Goal: Task Accomplishment & Management: Complete application form

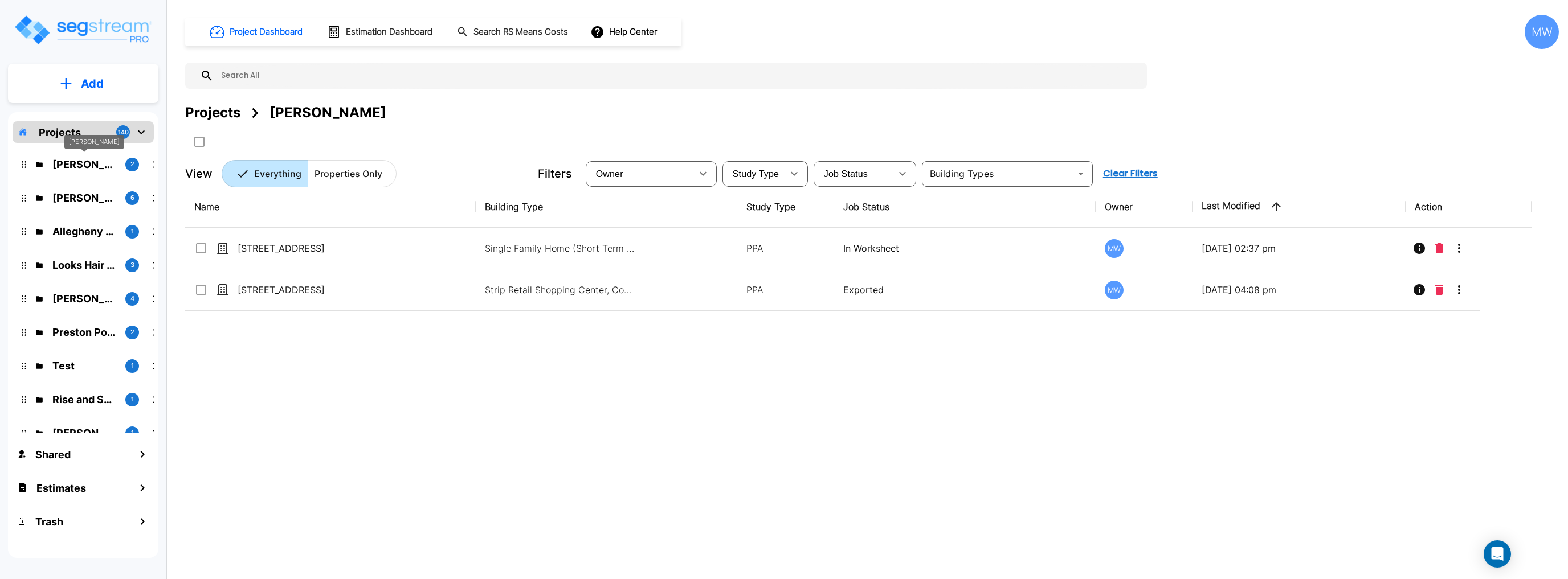
click at [99, 166] on p "Tony Pope" at bounding box center [84, 164] width 64 height 15
click at [64, 80] on icon "mailbox folders" at bounding box center [66, 83] width 12 height 12
click at [471, 109] on div "Projects Tony Pope" at bounding box center [872, 113] width 1374 height 21
click at [108, 230] on p "Allegheny Design Services LLC" at bounding box center [84, 231] width 64 height 15
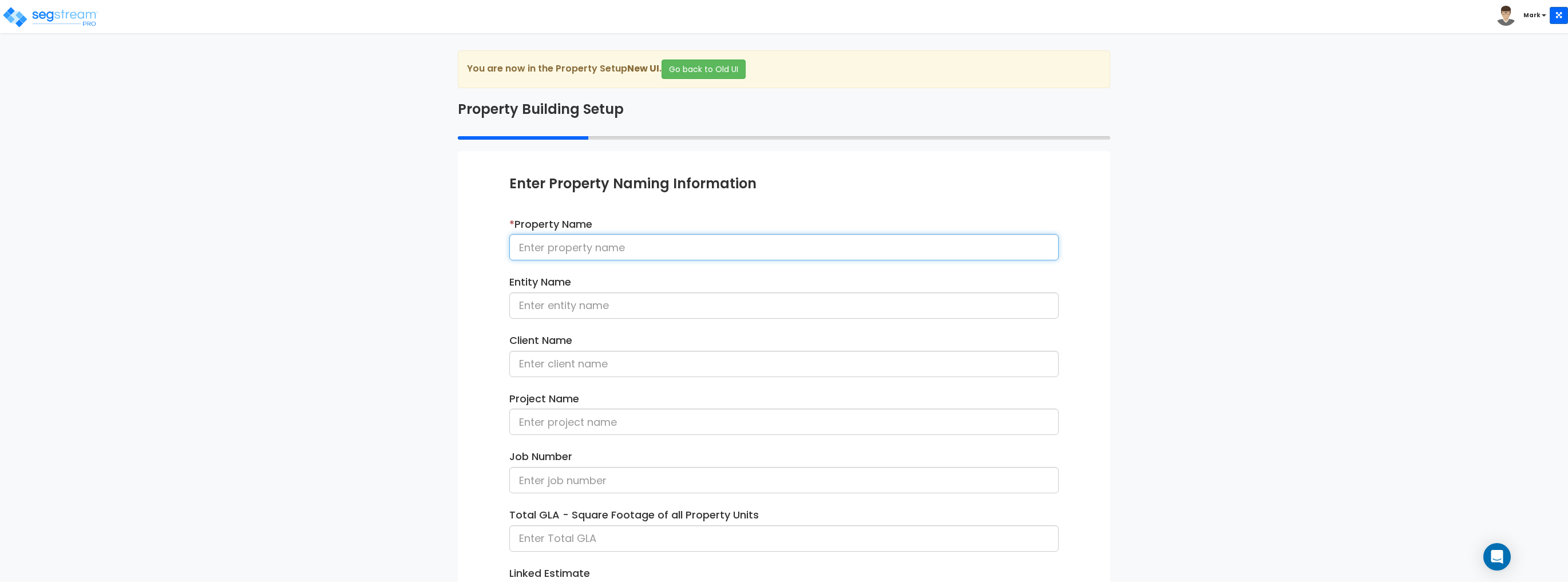
click at [635, 237] on input at bounding box center [784, 247] width 550 height 26
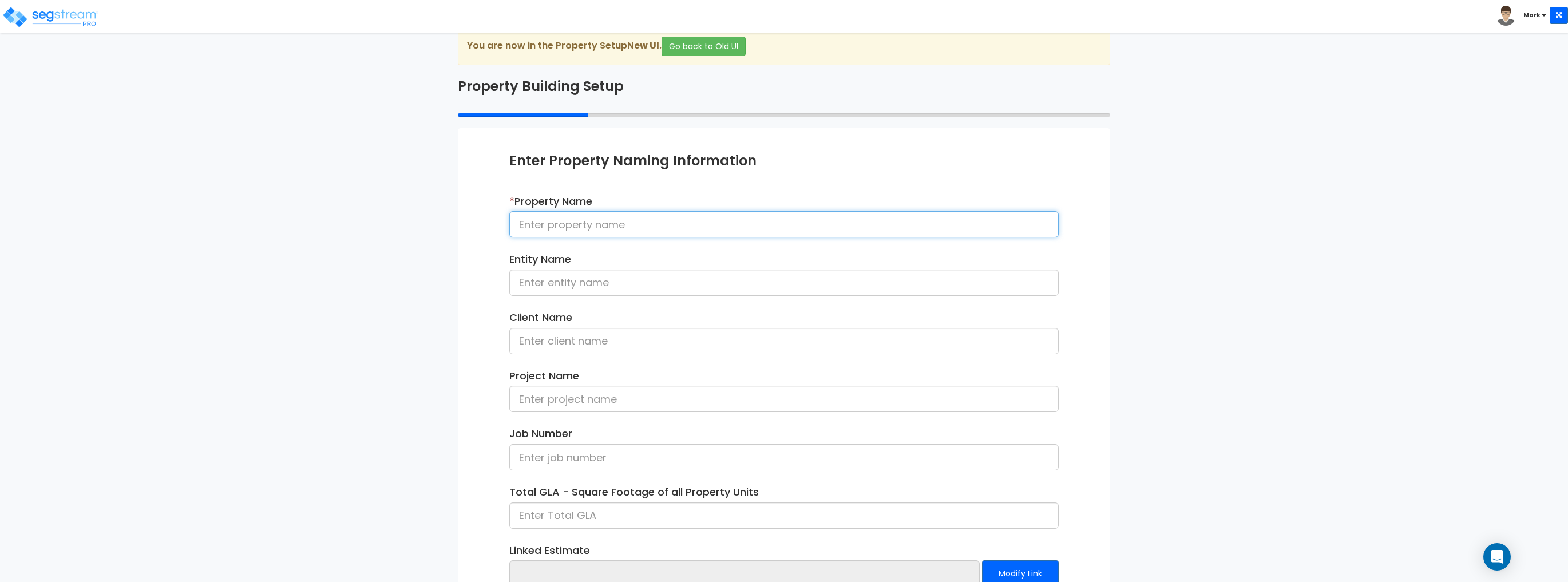
scroll to position [46, 0]
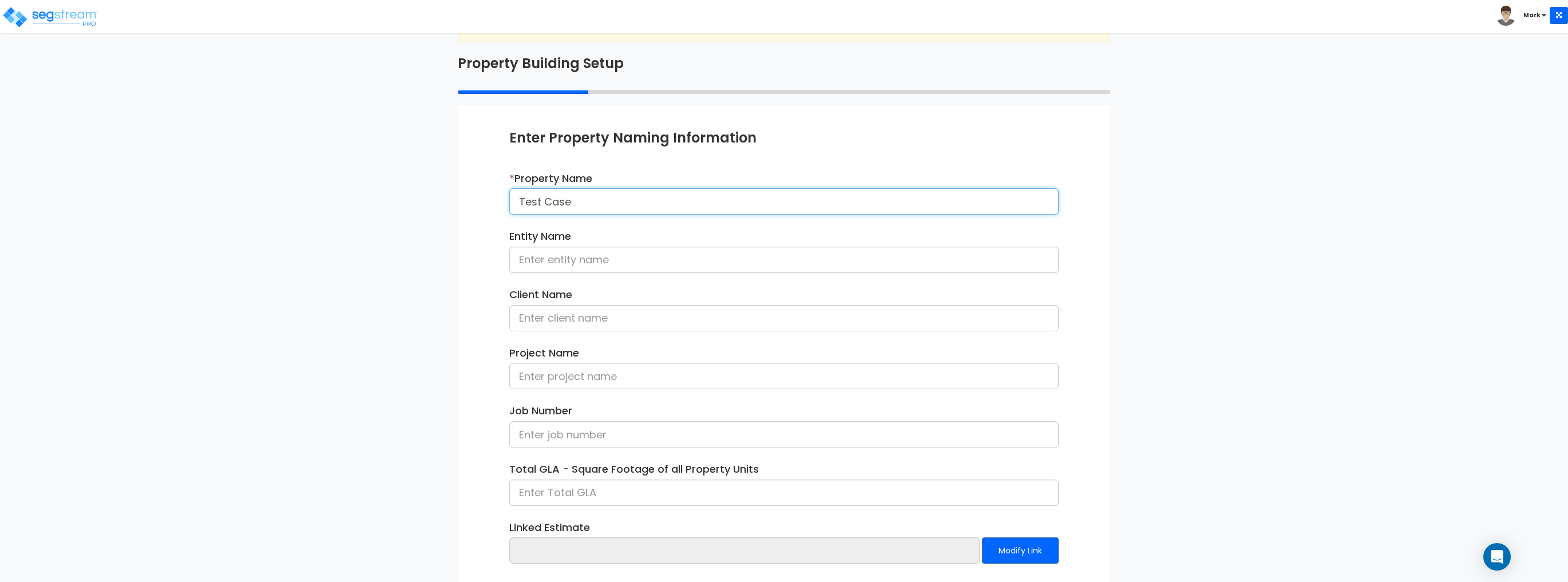
type input "Test Case"
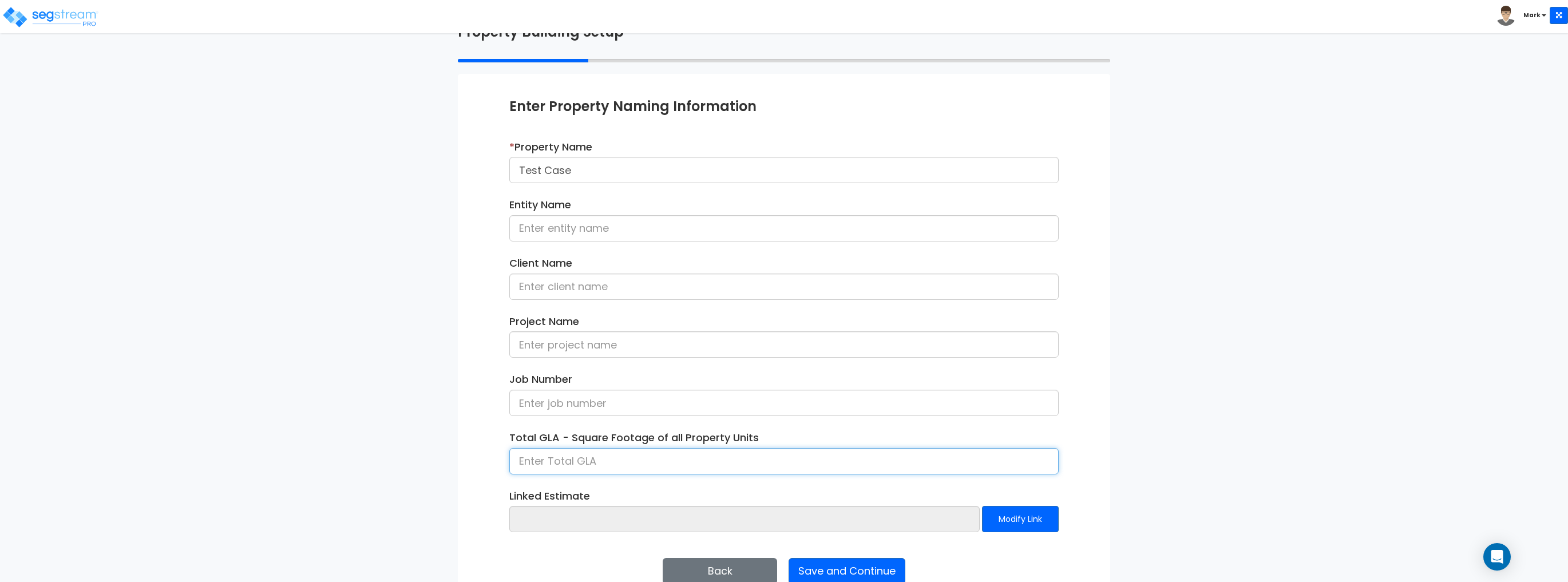
scroll to position [102, 0]
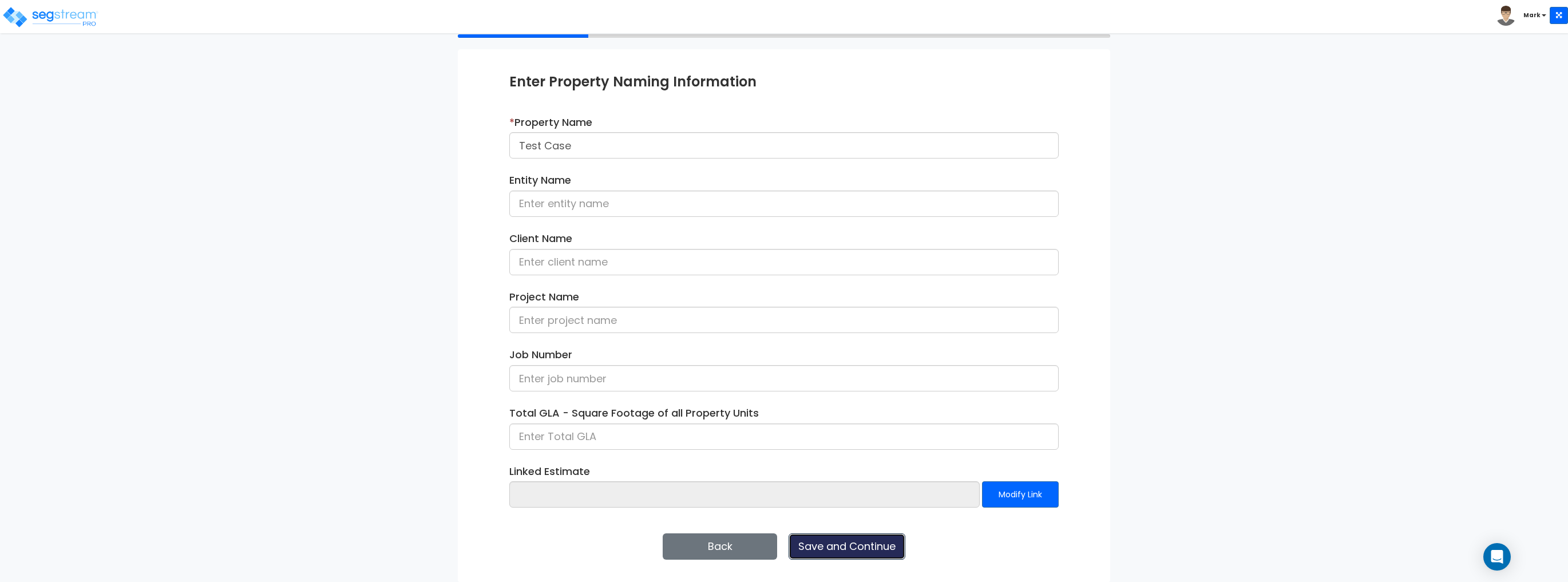
drag, startPoint x: 791, startPoint y: 554, endPoint x: 801, endPoint y: 554, distance: 10.0
click at [795, 554] on button "Save and Continue" at bounding box center [847, 546] width 117 height 26
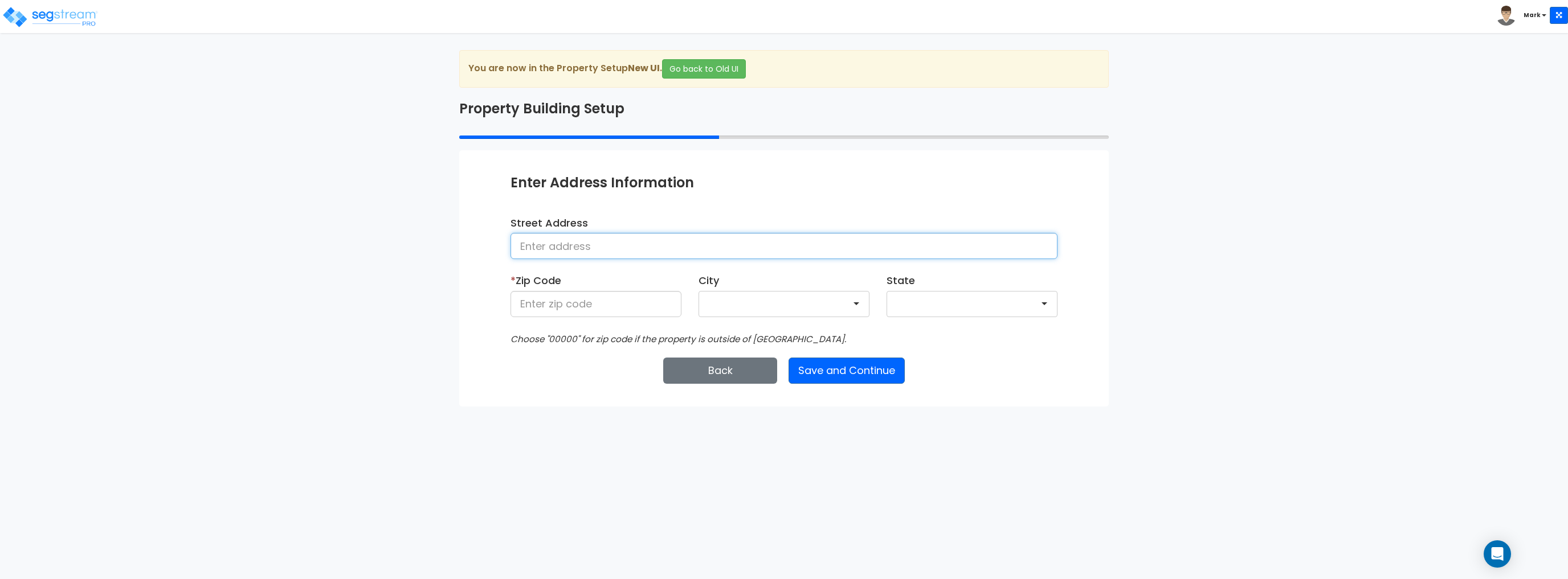
click at [570, 252] on input at bounding box center [784, 246] width 547 height 26
type input "[STREET_ADDRESS][PERSON_NAME]"
type input "35802"
click at [863, 373] on button "Save and Continue" at bounding box center [846, 370] width 116 height 26
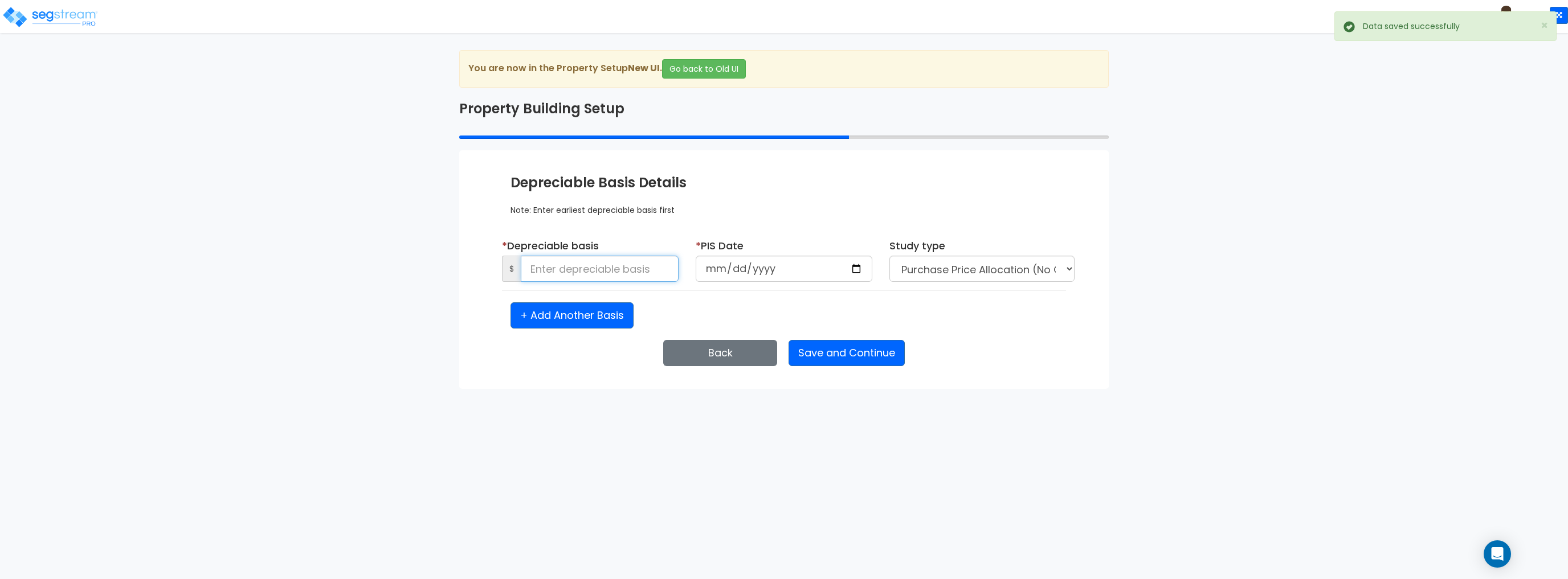
click at [622, 276] on input at bounding box center [600, 268] width 158 height 26
type input "1,000,000"
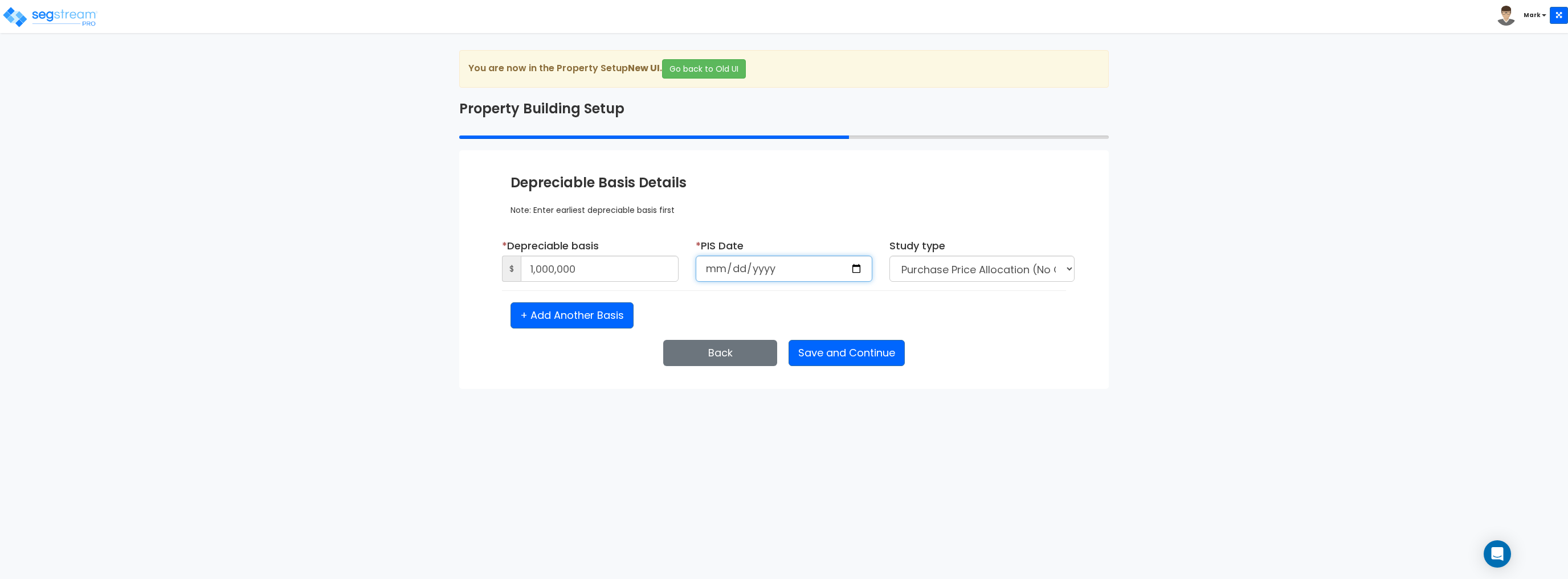
click at [857, 269] on input "date" at bounding box center [784, 268] width 177 height 26
type input "2025-08-21"
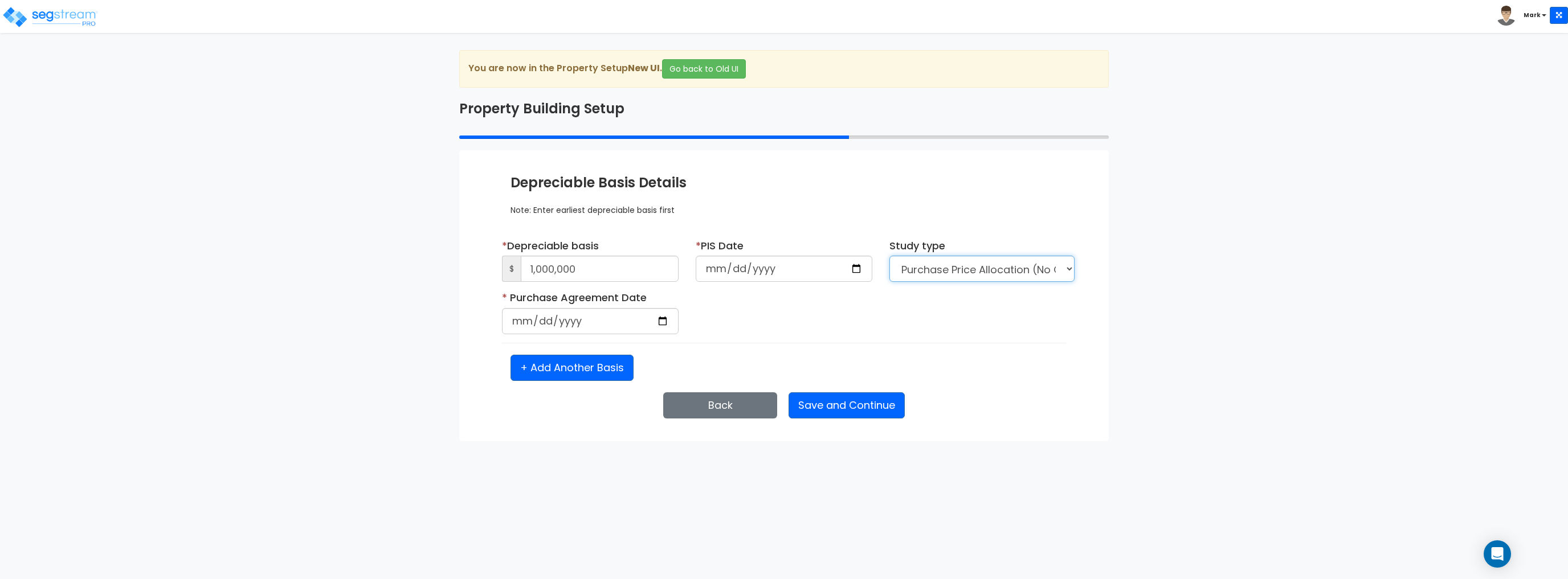
click at [1014, 266] on select "Purchase Price Allocation (No Given Costs) New Construction / Reno / TI's (Give…" at bounding box center [982, 268] width 185 height 26
click at [808, 314] on div "* Purchase Agreement Date Is it a renovation on an existing building?" at bounding box center [784, 316] width 581 height 52
click at [568, 310] on input "date" at bounding box center [590, 321] width 177 height 26
click at [659, 323] on input "date" at bounding box center [590, 321] width 177 height 26
type input "2025-08-21"
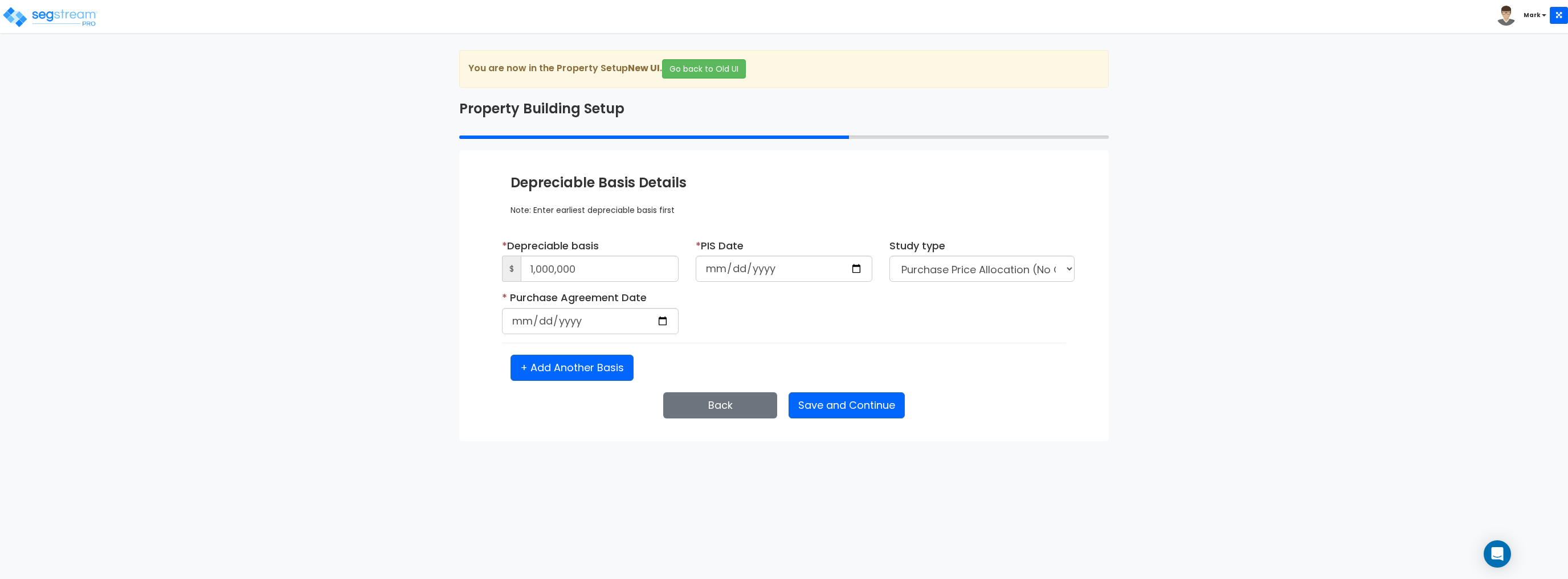
click at [800, 336] on div "* Purchase Agreement Date 2025-08-21 Is it a renovation on an existing building?" at bounding box center [784, 316] width 581 height 52
click at [808, 400] on button "Save and Continue" at bounding box center [846, 405] width 116 height 26
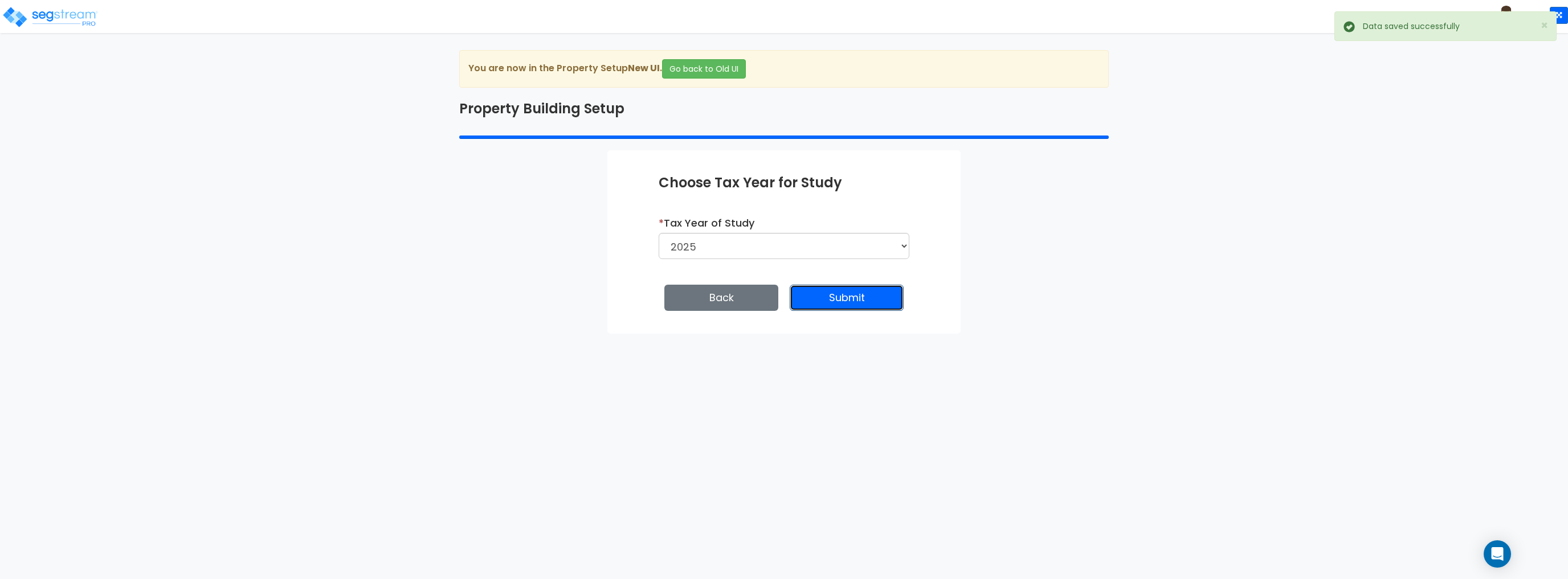
click at [831, 297] on button "Submit" at bounding box center [846, 297] width 114 height 26
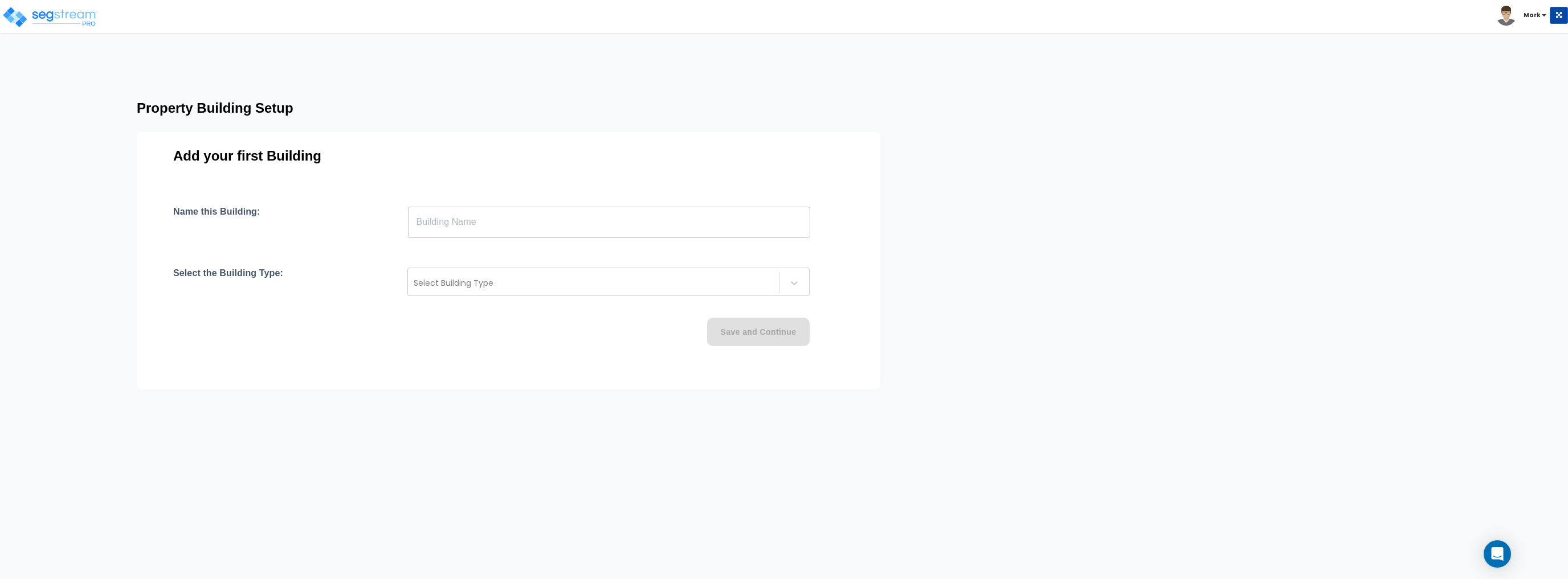
click at [474, 230] on input "text" at bounding box center [609, 222] width 402 height 32
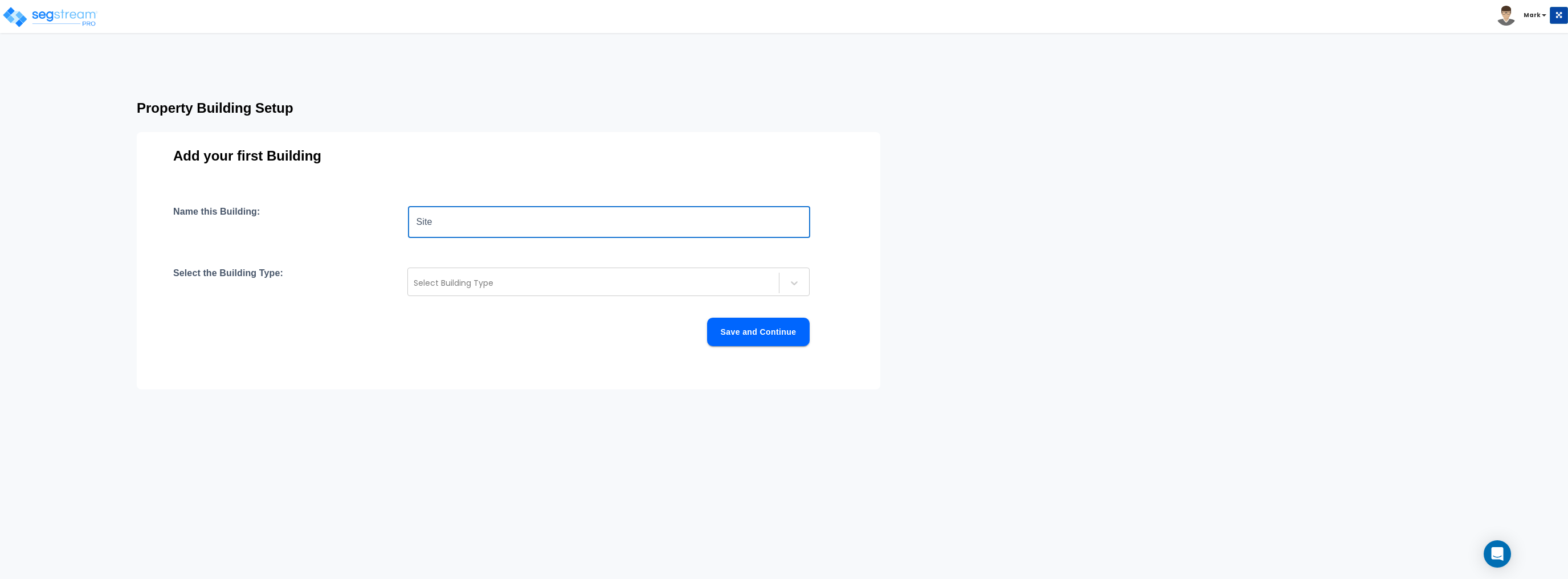
type input "Site"
click at [754, 288] on div at bounding box center [593, 283] width 360 height 13
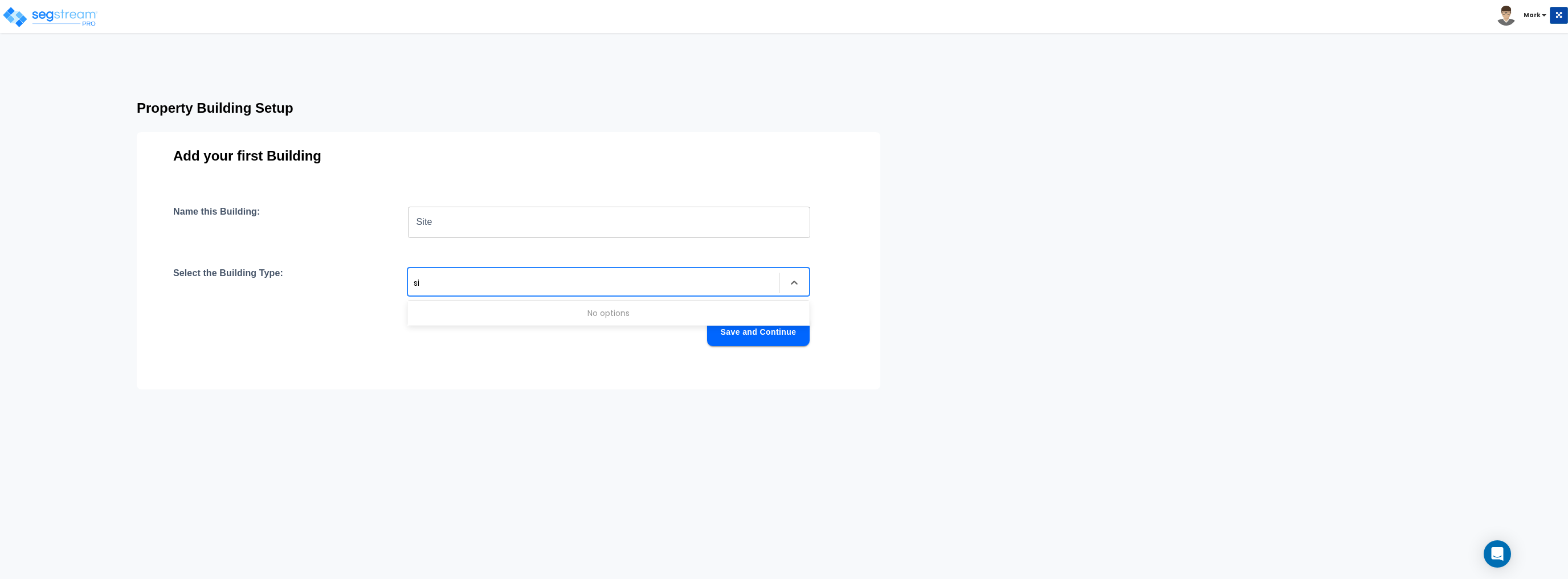
type input "s"
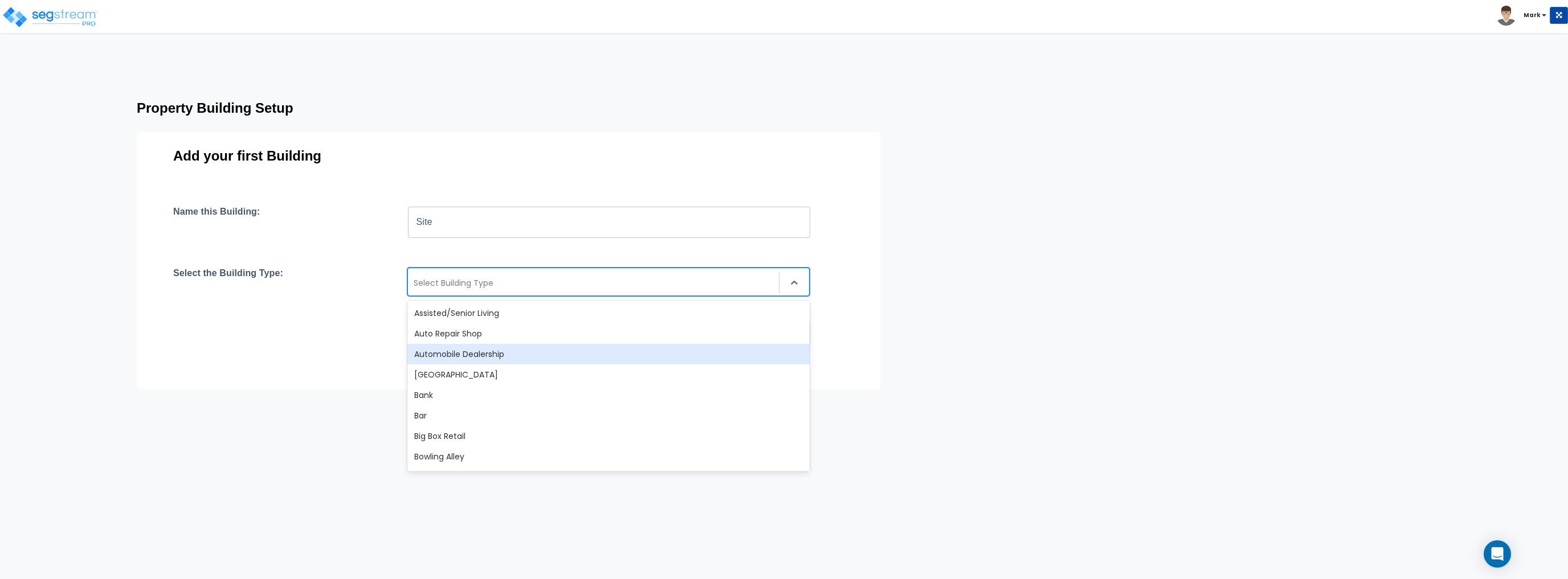
click at [274, 338] on div "Save and Continue" at bounding box center [492, 331] width 637 height 29
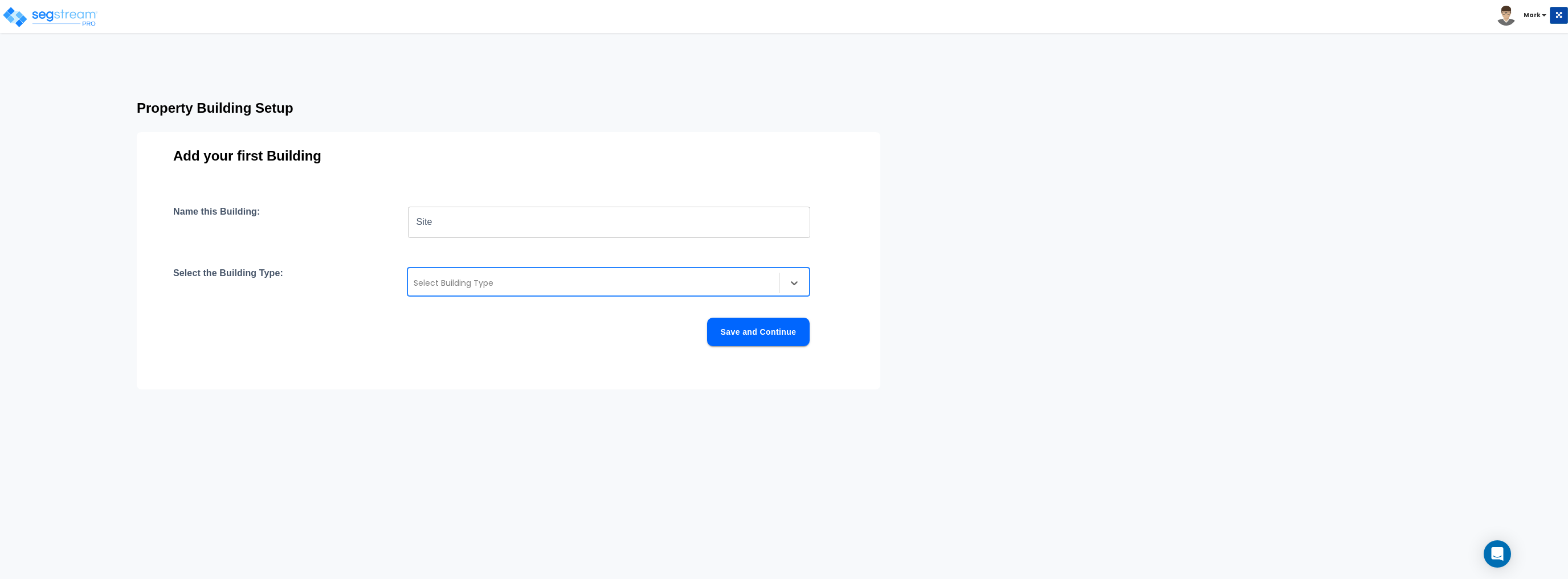
click at [483, 271] on div "Select Building Type" at bounding box center [608, 282] width 402 height 29
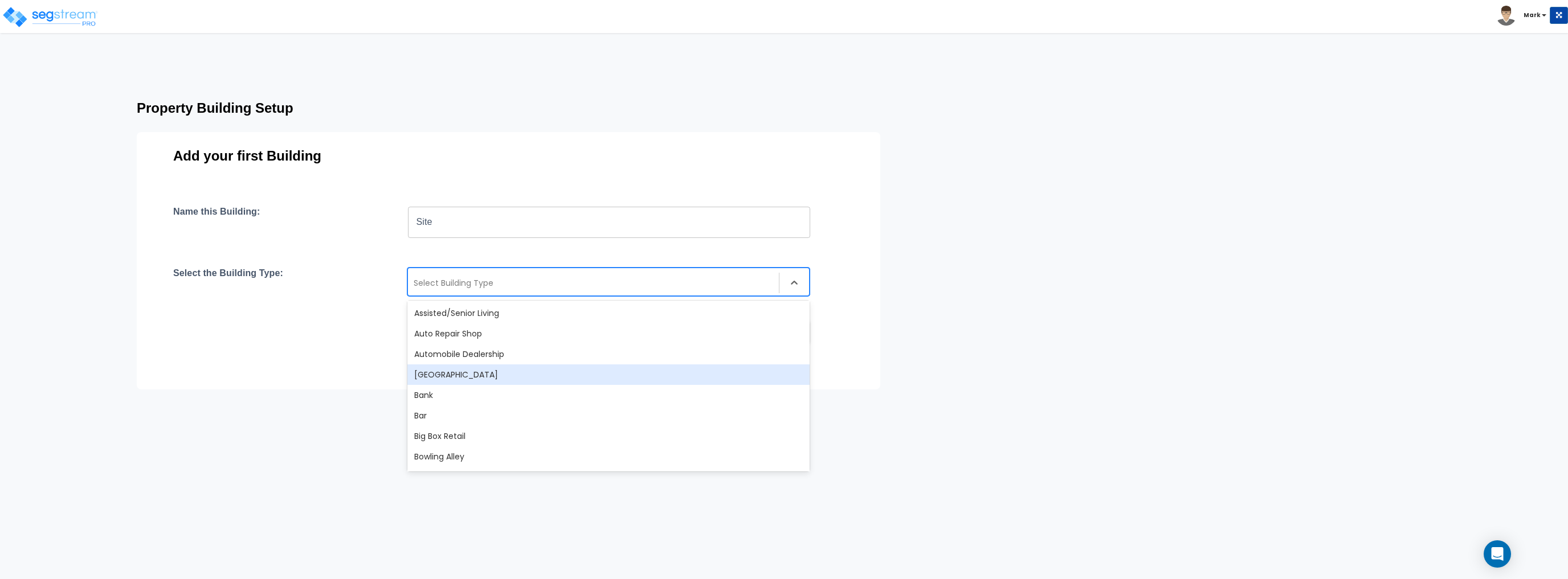
click at [491, 371] on div "Auxiliary Building" at bounding box center [608, 375] width 402 height 21
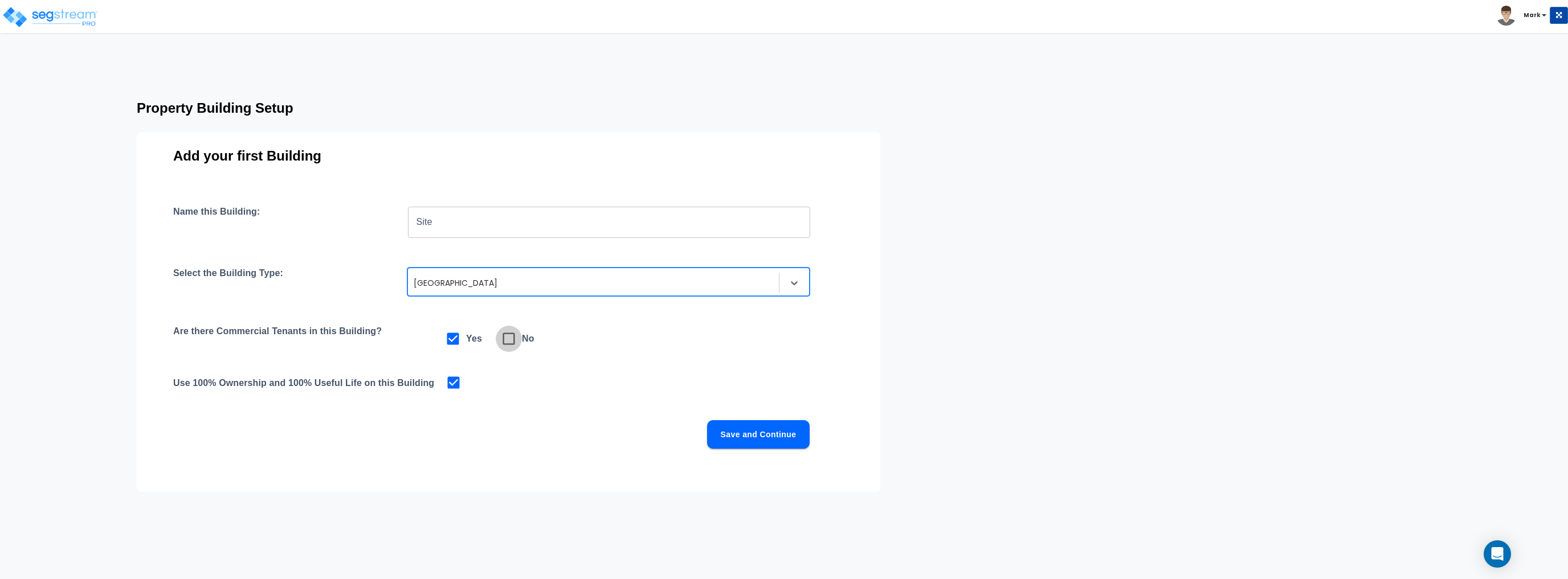
click at [509, 339] on icon at bounding box center [509, 339] width 16 height 16
checkbox input "false"
checkbox input "true"
click at [737, 428] on button "Save and Continue" at bounding box center [758, 434] width 102 height 29
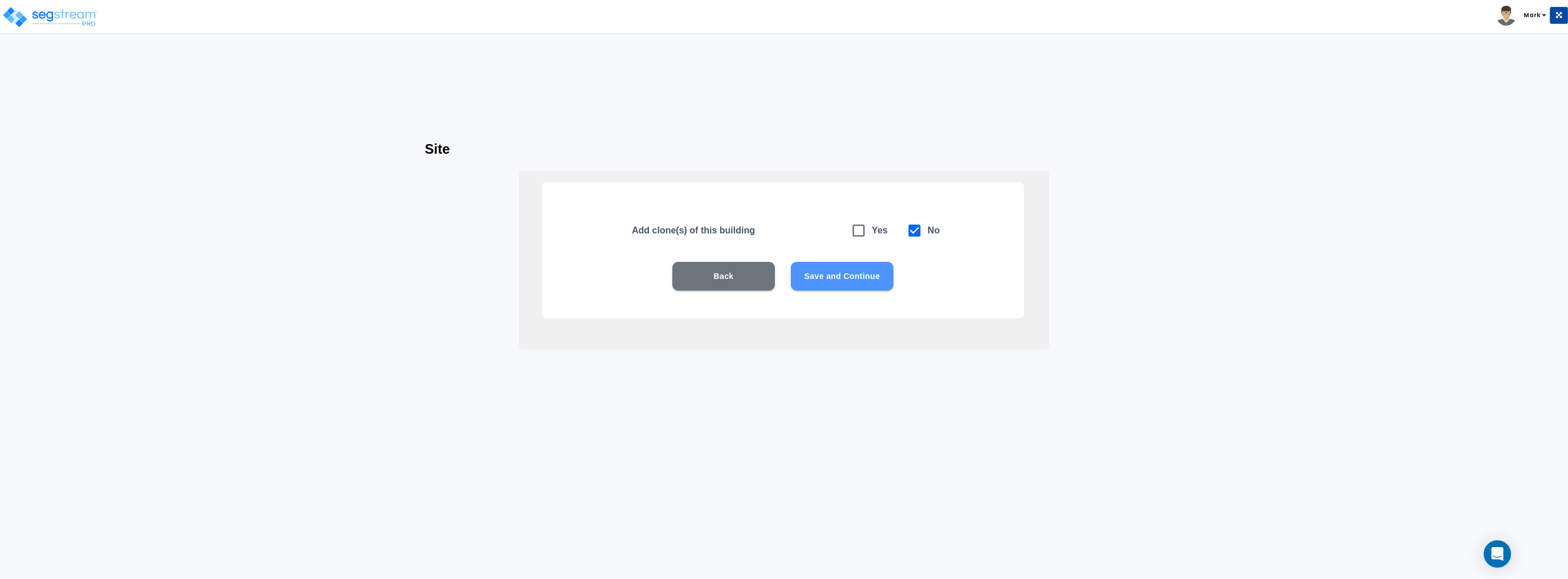
click at [824, 274] on button "Save and Continue" at bounding box center [842, 276] width 102 height 29
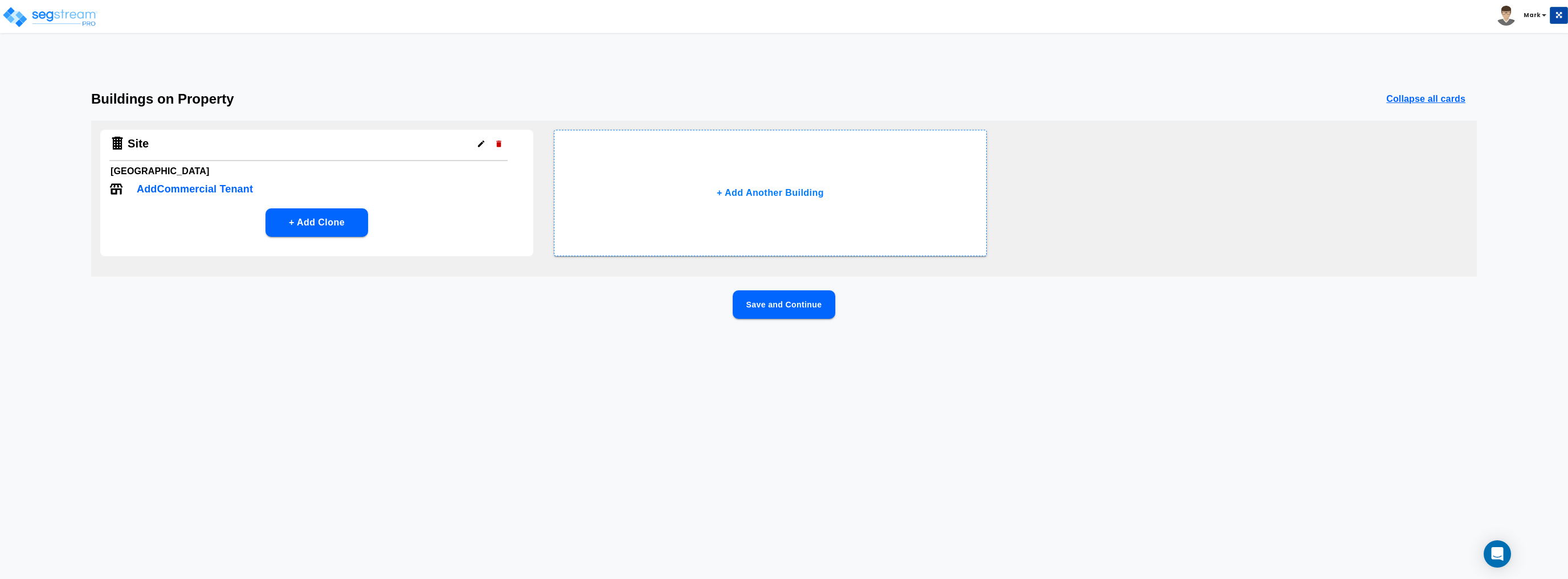
click at [821, 305] on button "Save and Continue" at bounding box center [784, 304] width 102 height 29
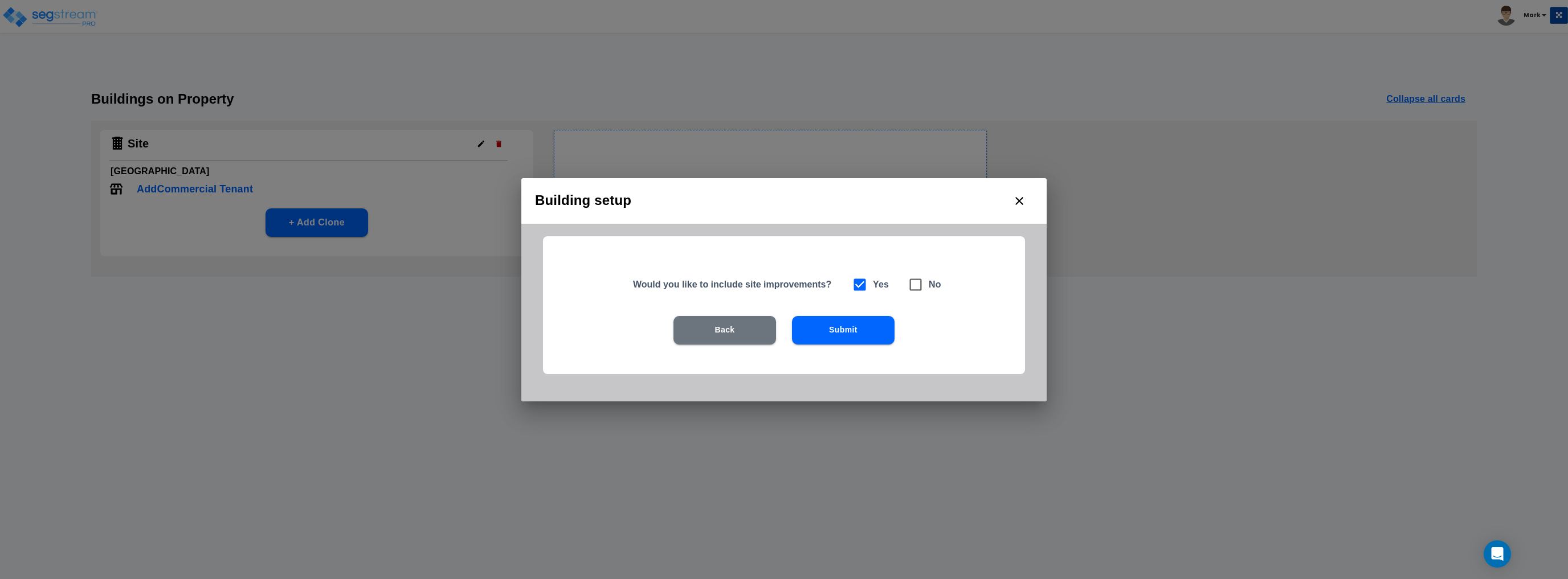
click at [821, 338] on button "Submit" at bounding box center [843, 330] width 102 height 29
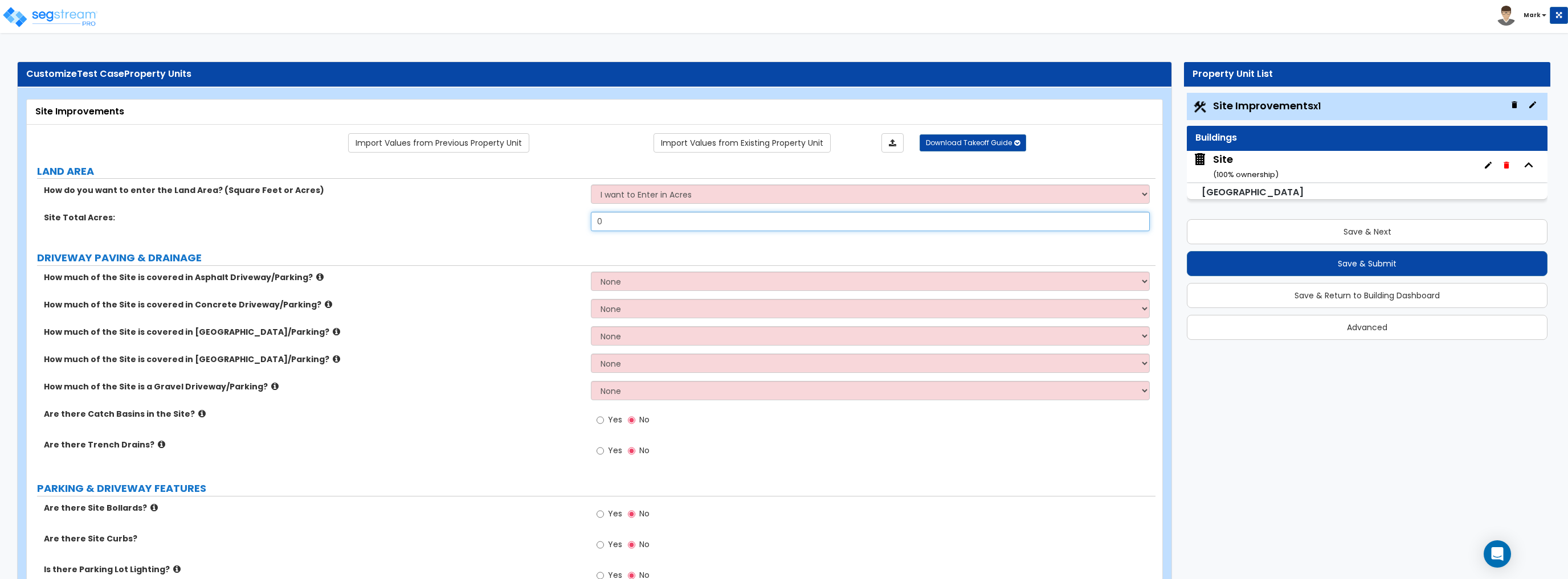
click at [640, 221] on input "0" at bounding box center [870, 221] width 558 height 19
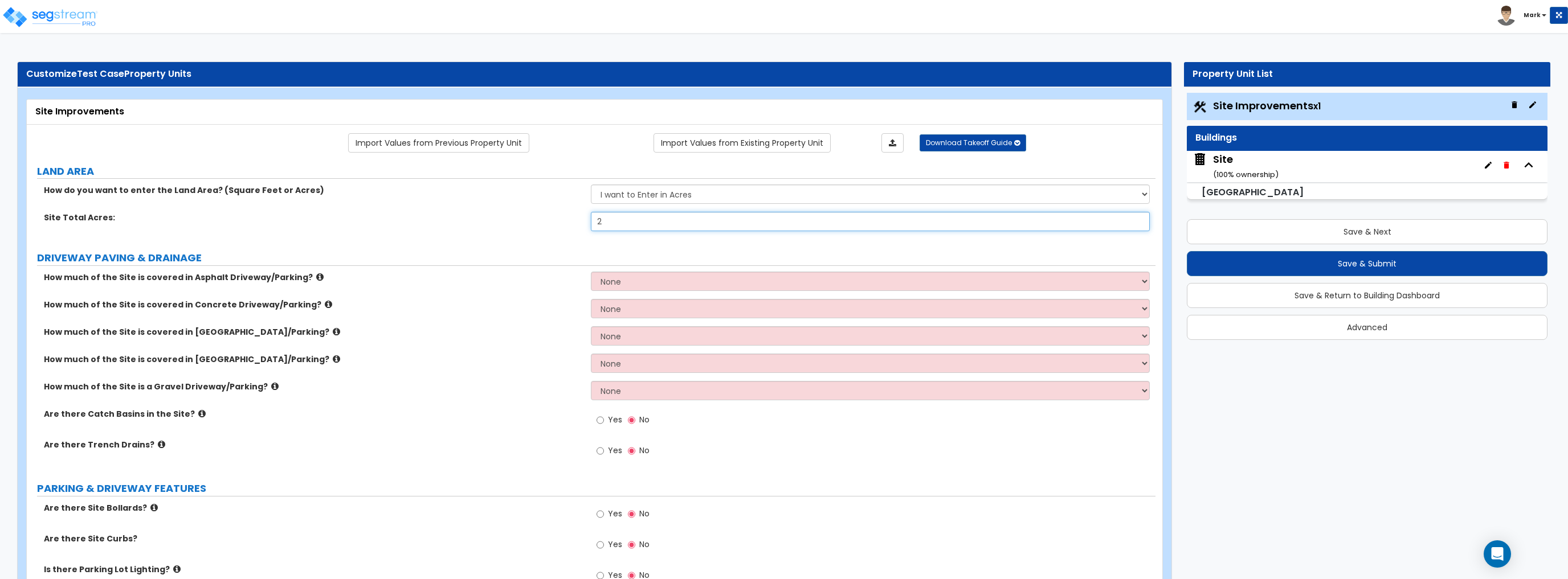
type input "2"
click at [631, 282] on select "None I want to Enter an Approximate Percentage I want to Enter the Square Foota…" at bounding box center [870, 281] width 558 height 19
select select "2"
click at [591, 271] on select "None I want to Enter an Approximate Percentage I want to Enter the Square Foota…" at bounding box center [870, 281] width 558 height 19
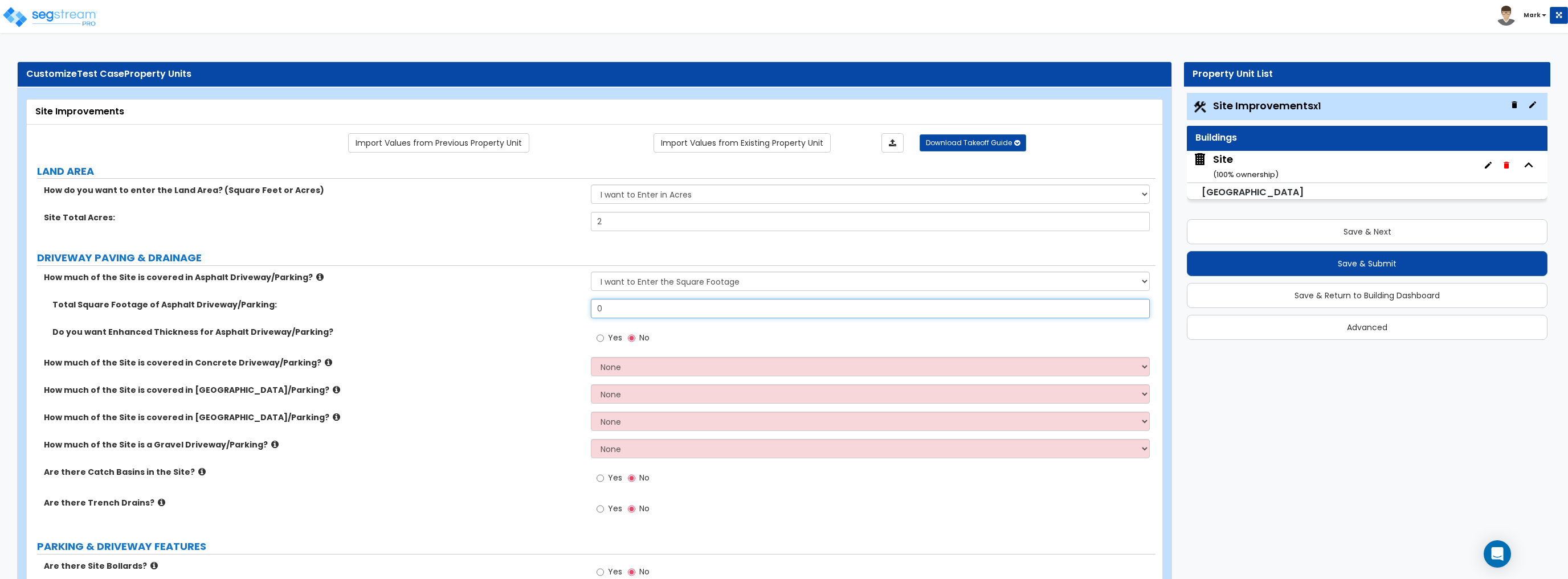
drag, startPoint x: 659, startPoint y: 310, endPoint x: 458, endPoint y: 313, distance: 201.0
click at [458, 313] on div "Total Square Footage of Asphalt Driveway/Parking: 0" at bounding box center [591, 312] width 1129 height 27
type input "50,000"
click at [433, 388] on label "How much of the Site is covered in Brick Driveway/Parking?" at bounding box center [313, 390] width 539 height 12
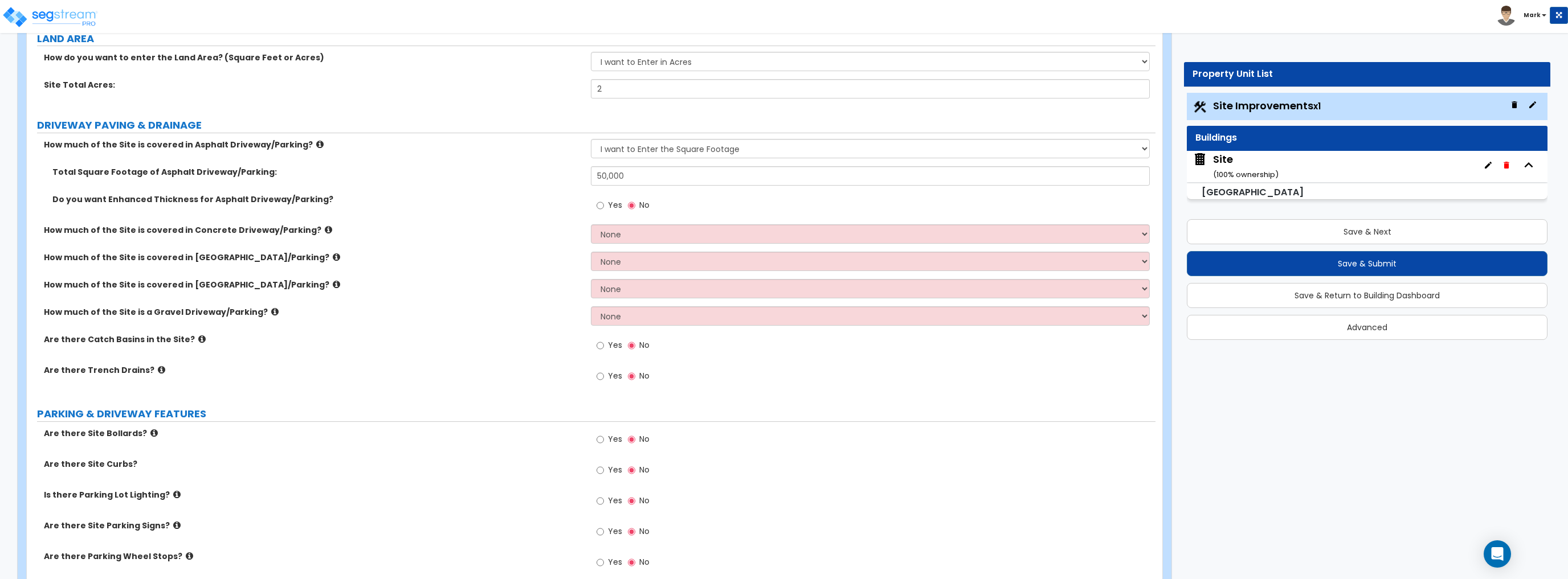
scroll to position [182, 0]
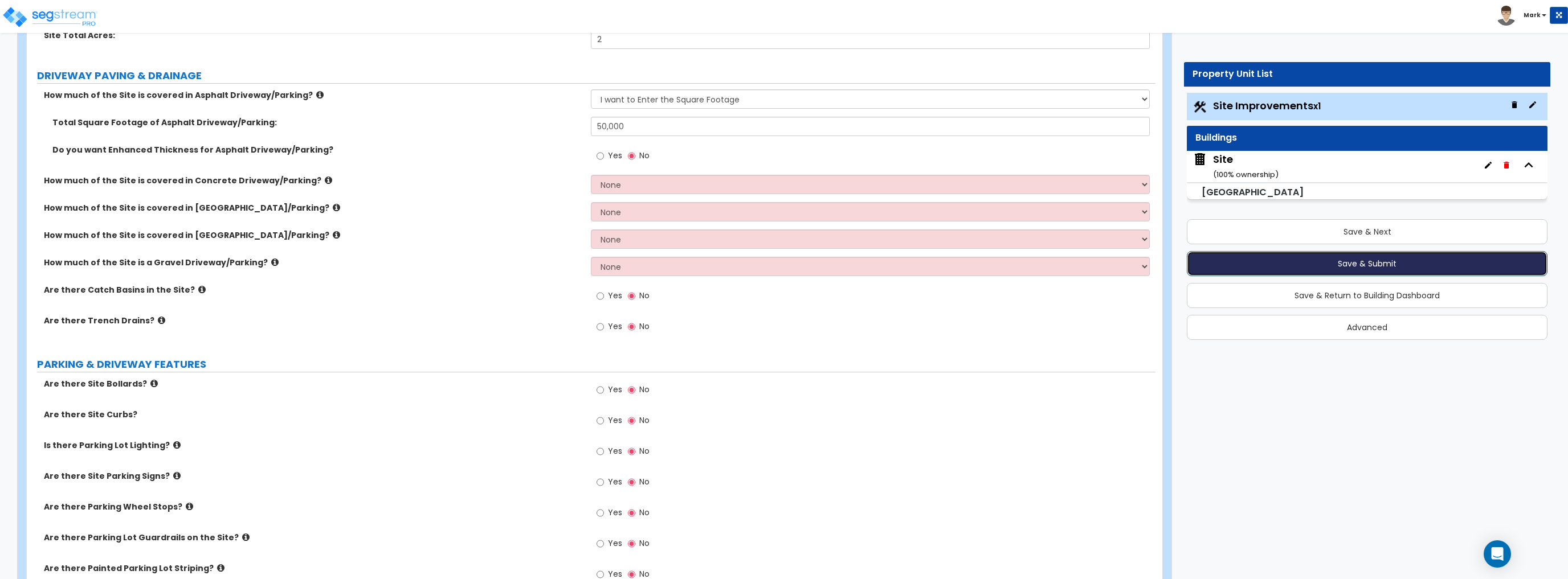
click at [1359, 268] on button "Save & Submit" at bounding box center [1367, 263] width 361 height 25
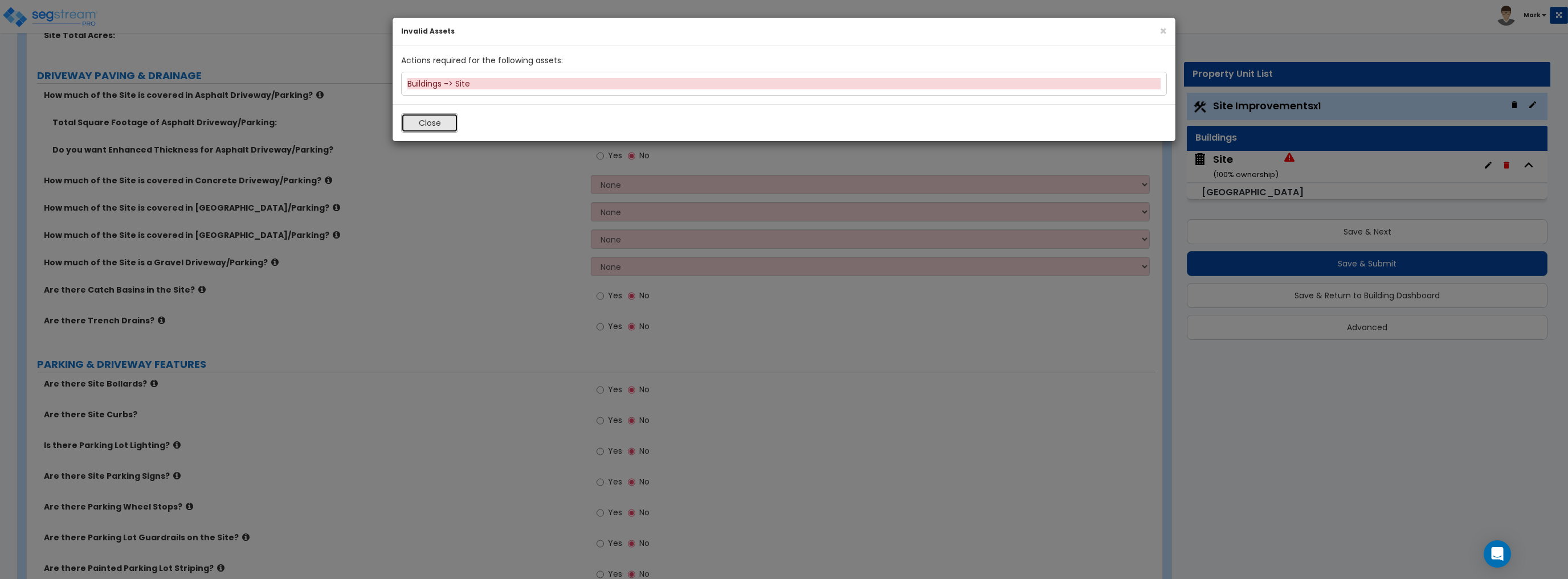
click at [427, 123] on button "Close" at bounding box center [430, 123] width 57 height 19
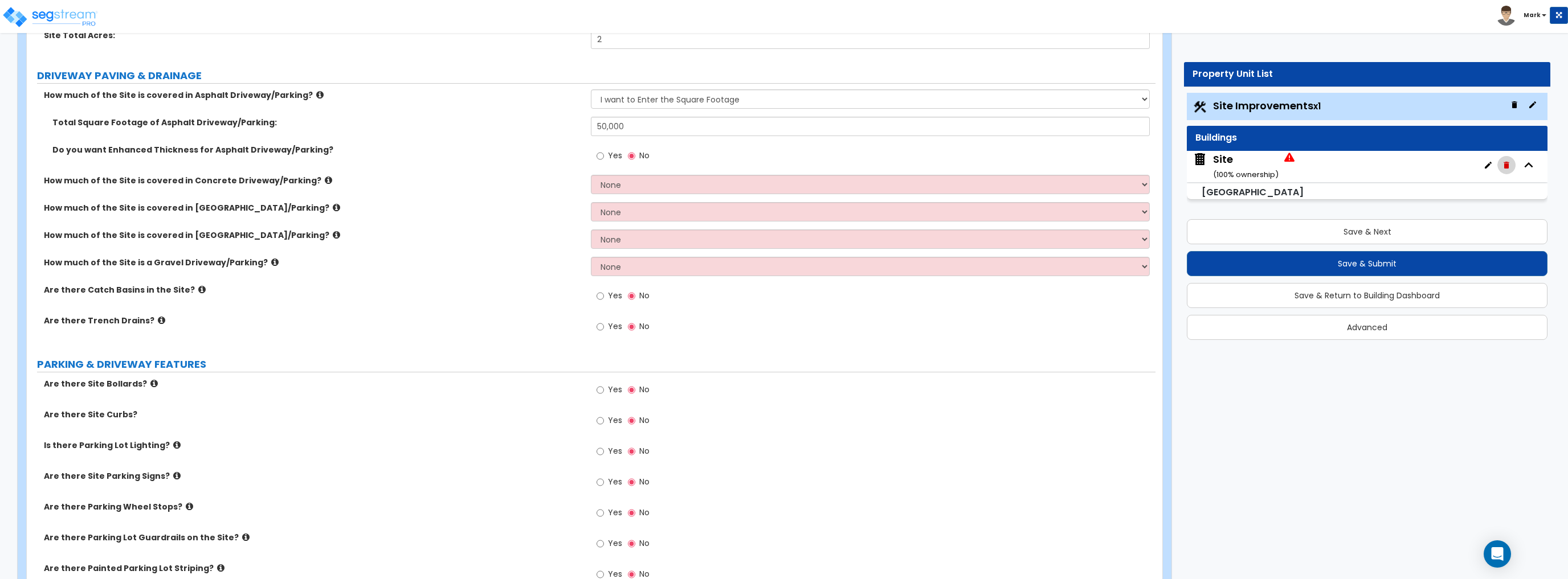
click at [1500, 165] on button "button" at bounding box center [1507, 165] width 18 height 18
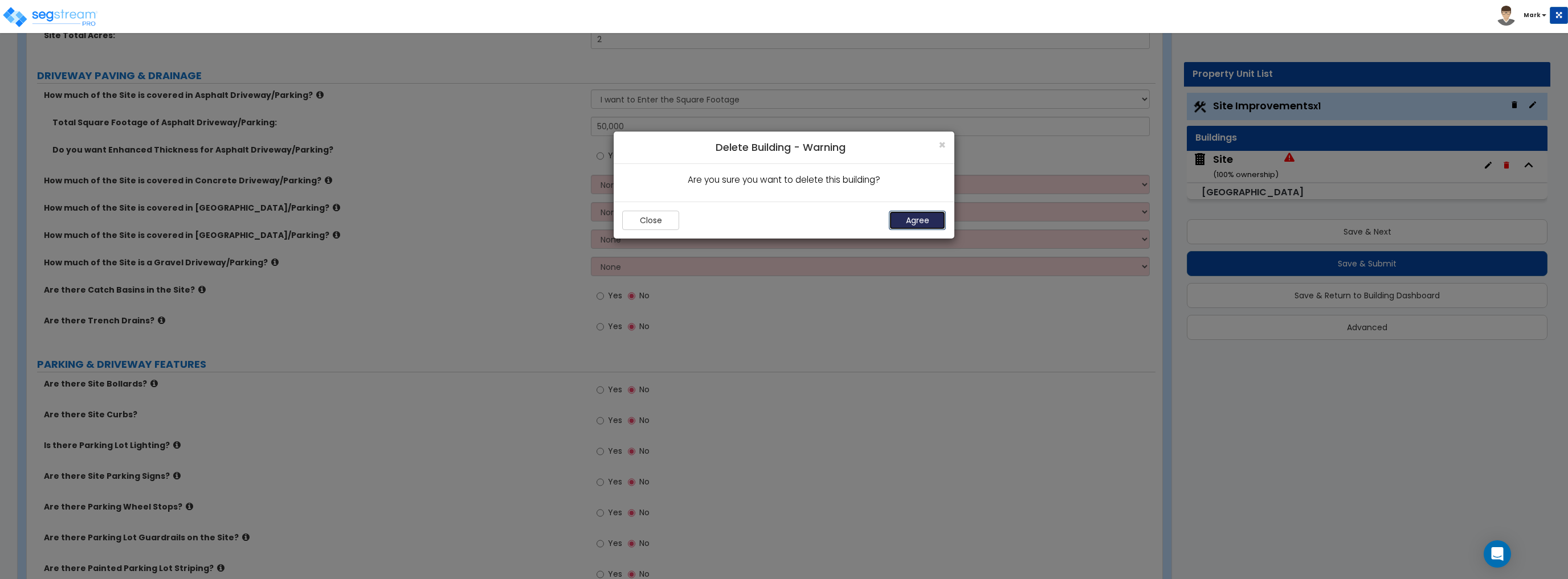
click at [909, 224] on button "Agree" at bounding box center [917, 220] width 57 height 19
select select "2"
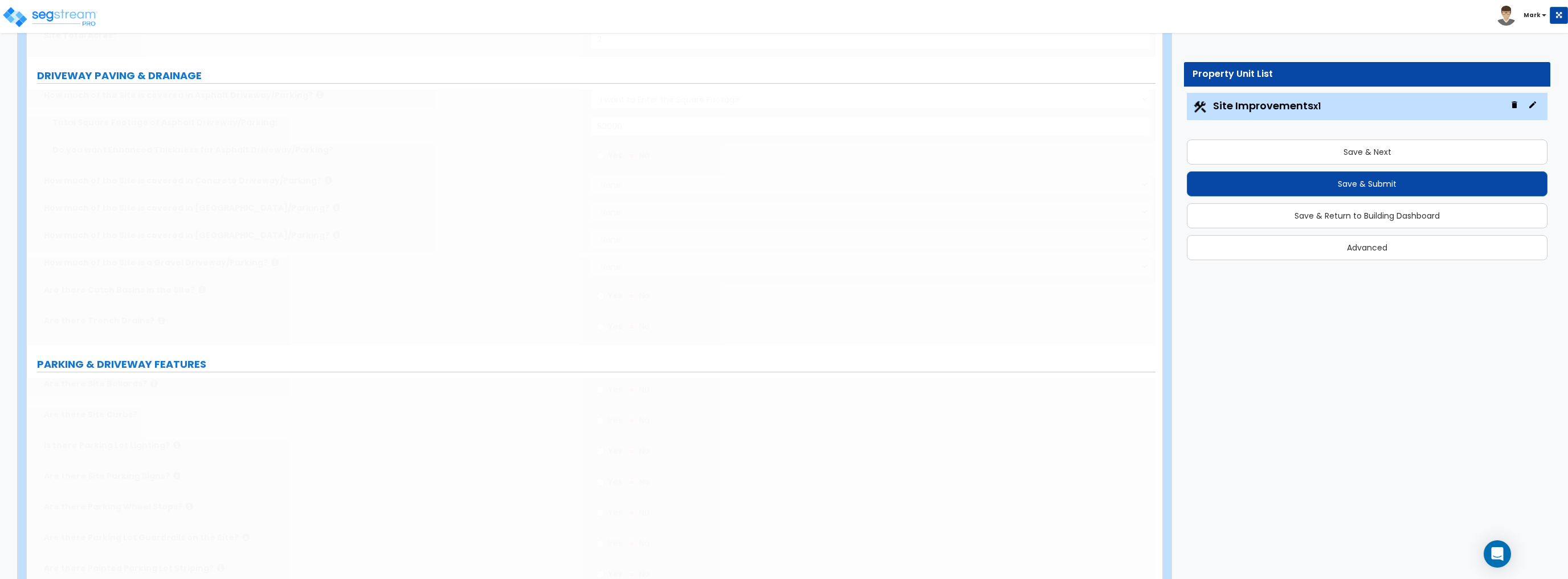
scroll to position [80, 0]
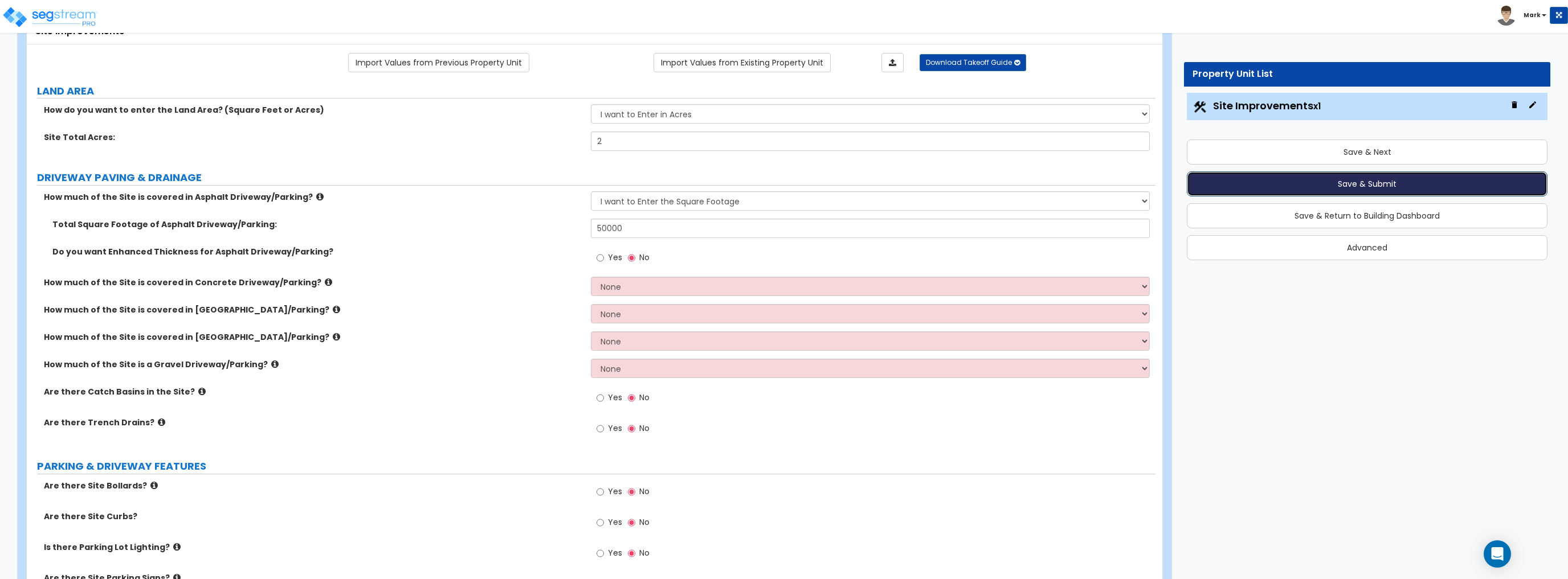
click at [1301, 182] on button "Save & Submit" at bounding box center [1367, 184] width 361 height 25
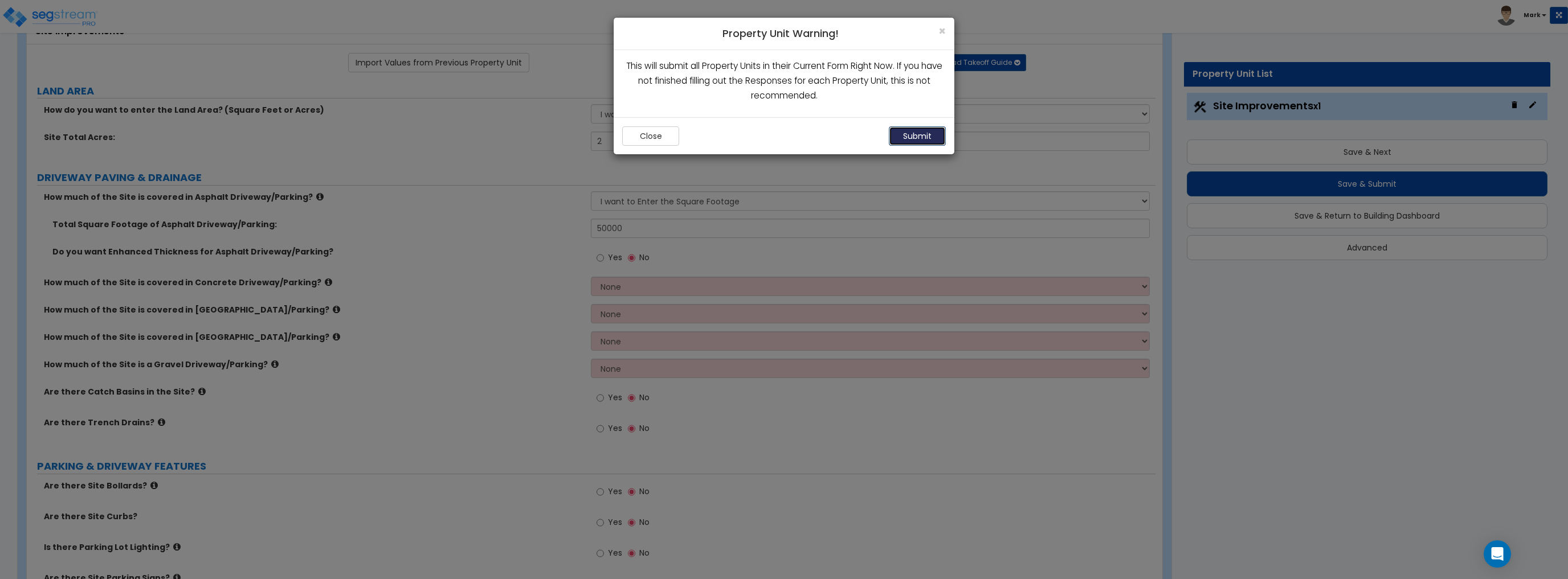
click at [922, 141] on button "Submit" at bounding box center [917, 136] width 57 height 19
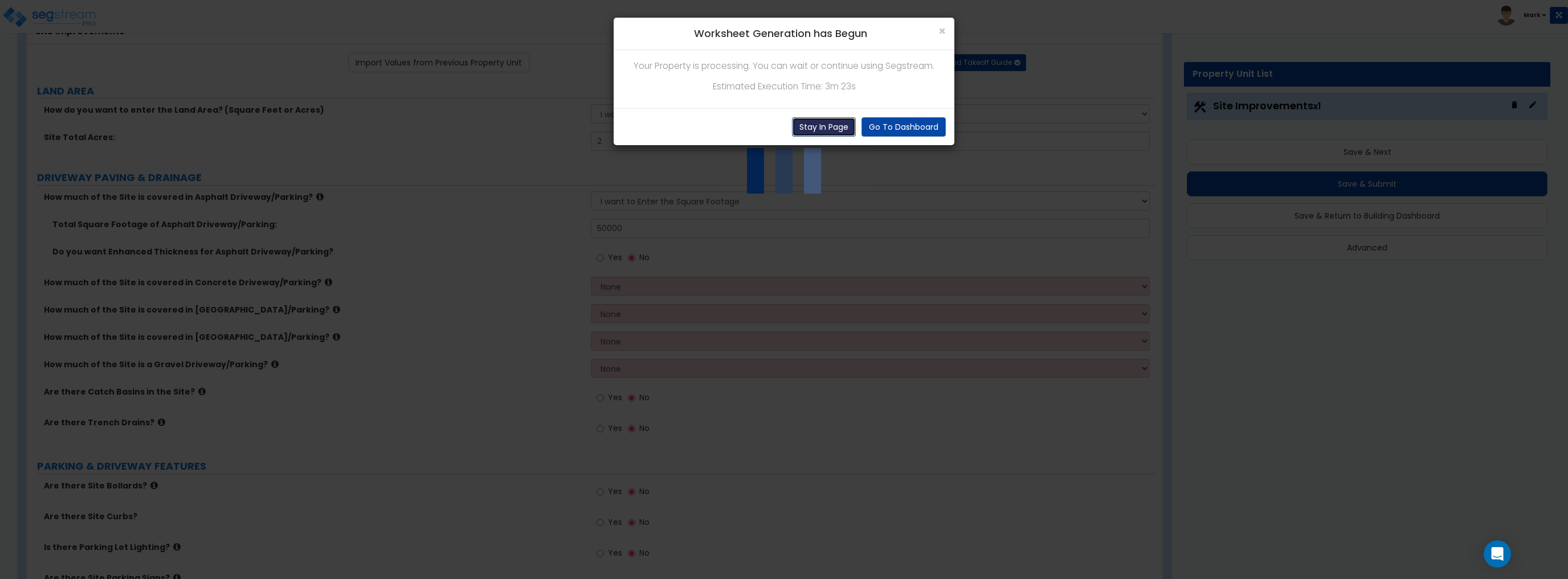
click at [833, 125] on button "Stay In Page" at bounding box center [824, 127] width 64 height 19
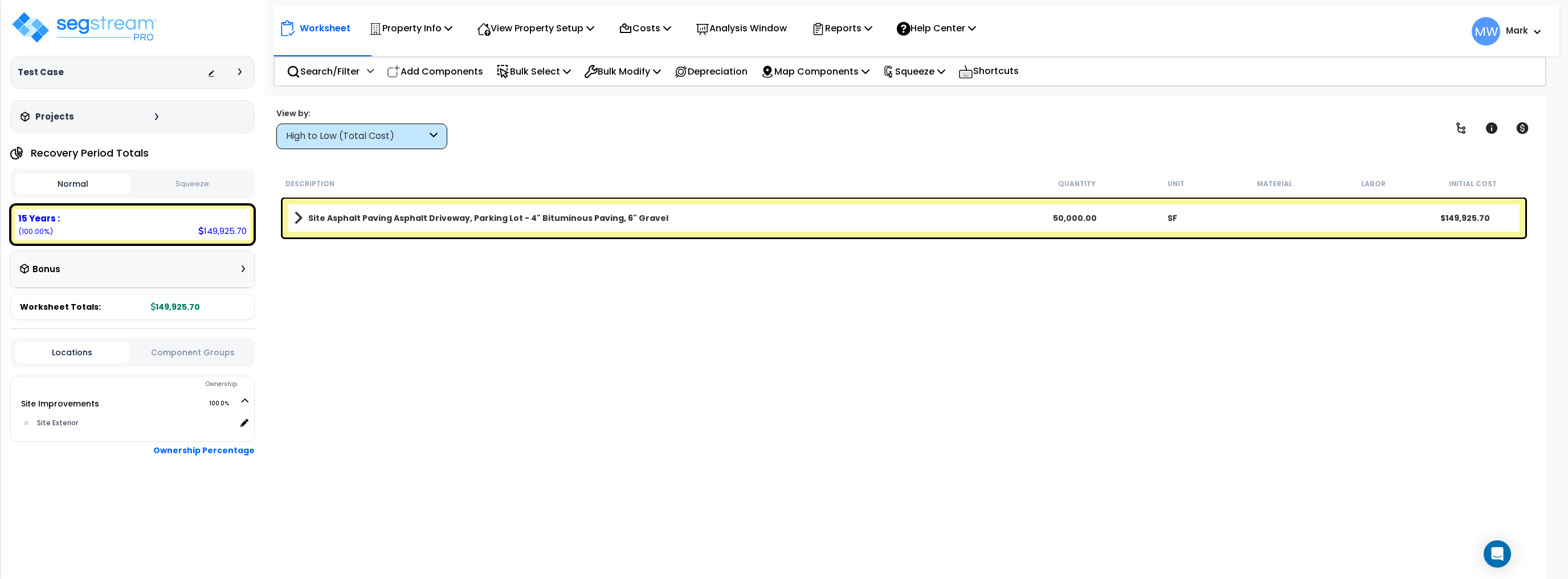
click at [214, 189] on button "Squeeze" at bounding box center [192, 184] width 116 height 20
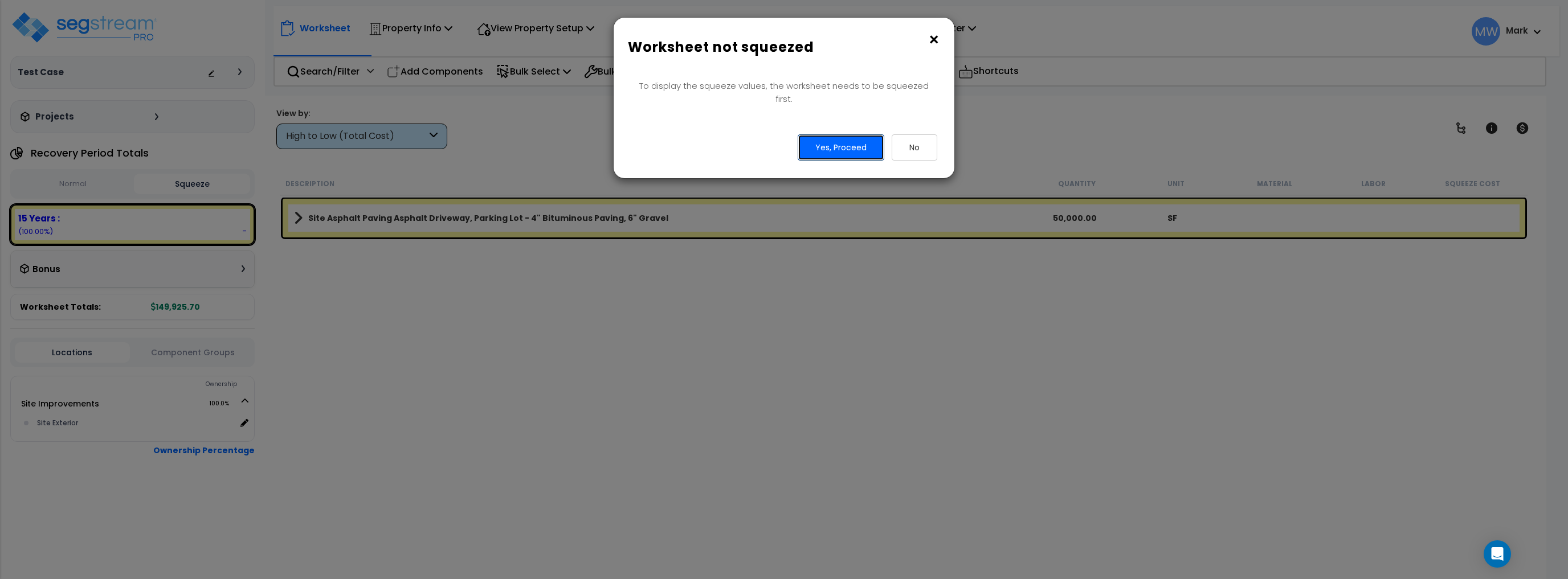
click at [851, 140] on button "Yes, Proceed" at bounding box center [841, 147] width 86 height 26
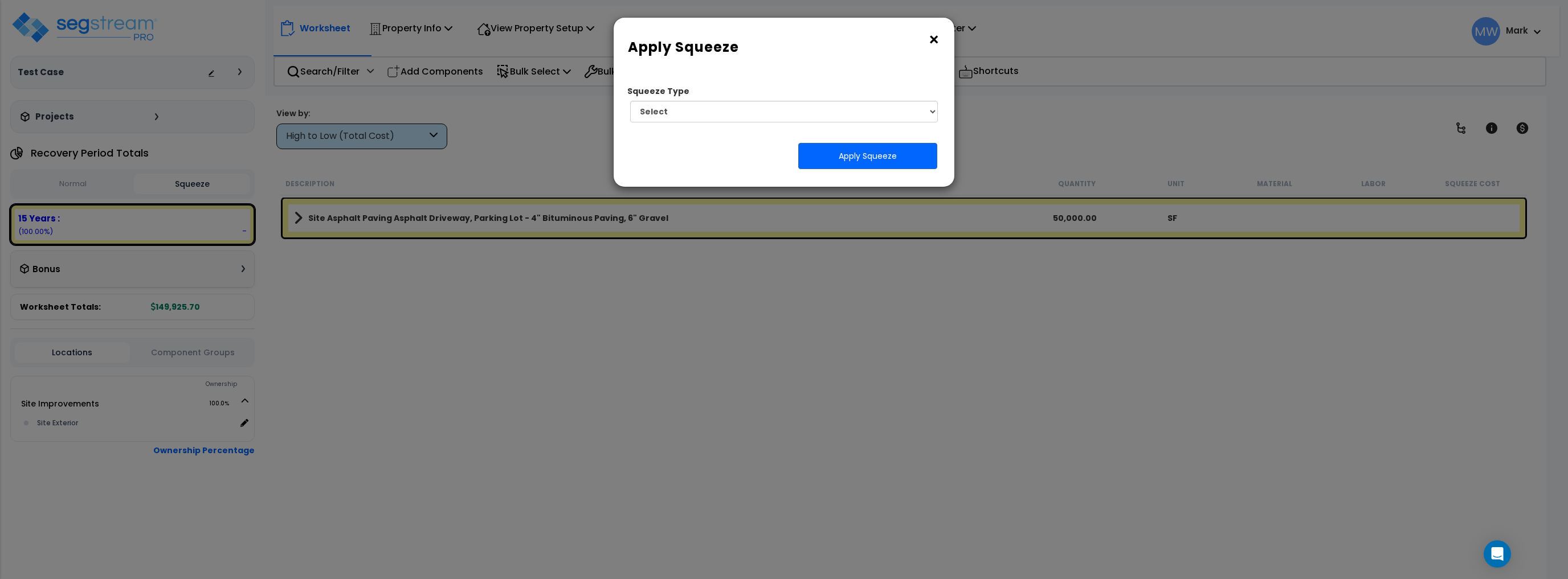
click at [824, 122] on div "Squeeze Type Select 1. Squeeze Entire Worksheet 2. Squeeze by Takeoff Cost 3. S…" at bounding box center [779, 105] width 314 height 51
click at [759, 109] on select "Select 1. Squeeze Entire Worksheet 2. Squeeze by Takeoff Cost 3. Squeeze by Uni…" at bounding box center [783, 112] width 307 height 22
select select "squeeze_entire_takeoffsheet"
click at [630, 101] on select "Select 1. Squeeze Entire Worksheet 2. Squeeze by Takeoff Cost 3. Squeeze by Uni…" at bounding box center [783, 112] width 307 height 22
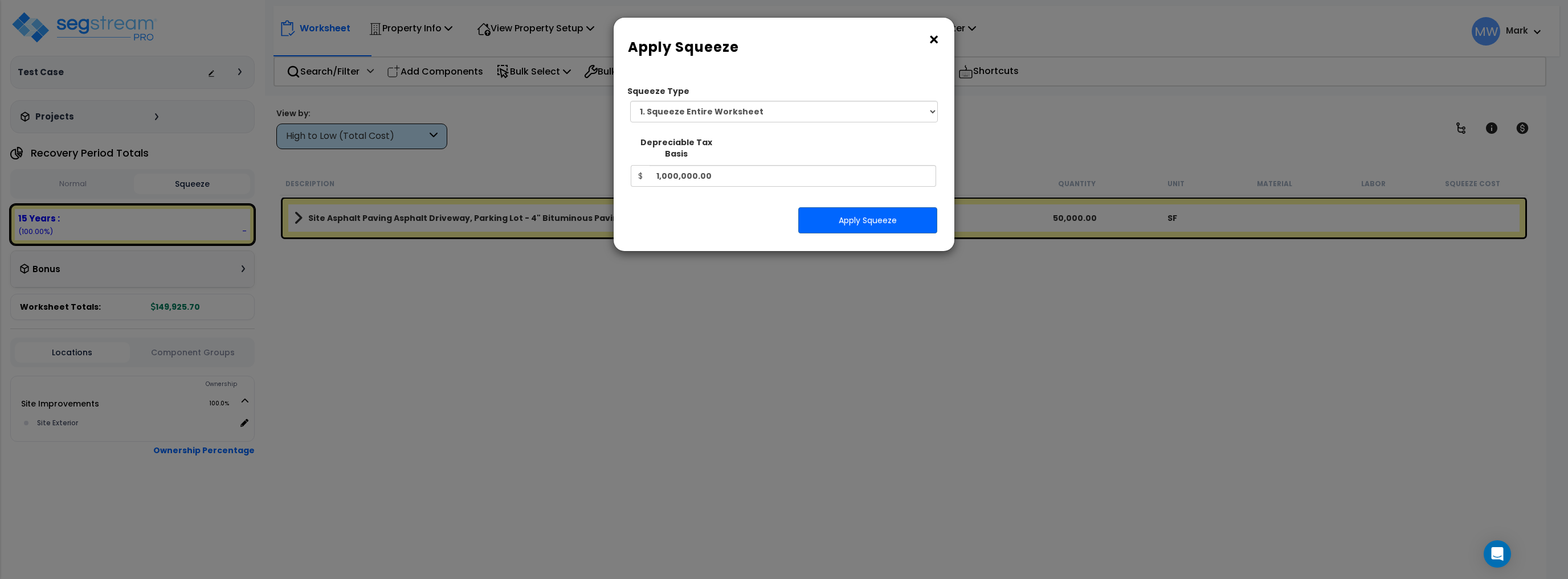
click at [891, 232] on div "Squeeze Type Select 1. Squeeze Entire Worksheet 2. Squeeze by Takeoff Cost 3. S…" at bounding box center [784, 161] width 341 height 180
click at [871, 213] on button "Apply Squeeze" at bounding box center [867, 220] width 139 height 26
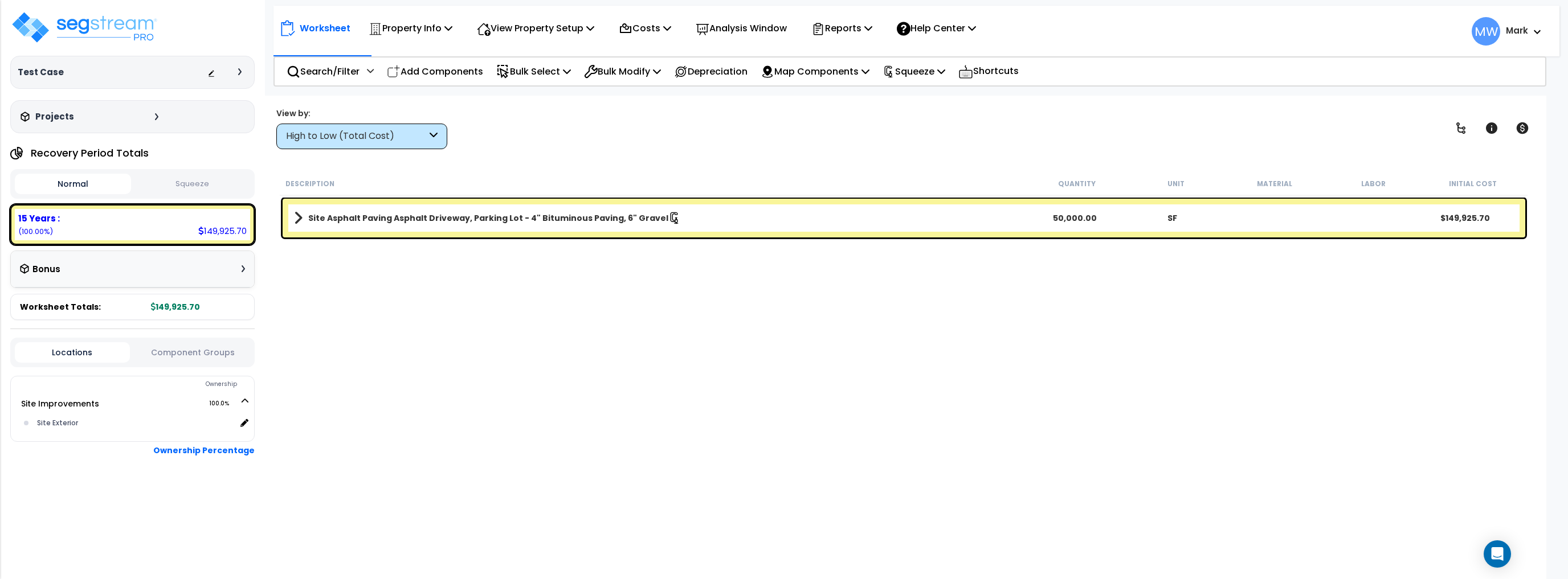
click at [201, 188] on button "Squeeze" at bounding box center [192, 184] width 116 height 20
click at [100, 181] on button "Normal" at bounding box center [72, 184] width 116 height 20
click at [163, 177] on button "Squeeze" at bounding box center [192, 184] width 116 height 20
click at [99, 178] on button "Normal" at bounding box center [72, 184] width 116 height 20
drag, startPoint x: 169, startPoint y: 179, endPoint x: 149, endPoint y: 180, distance: 20.0
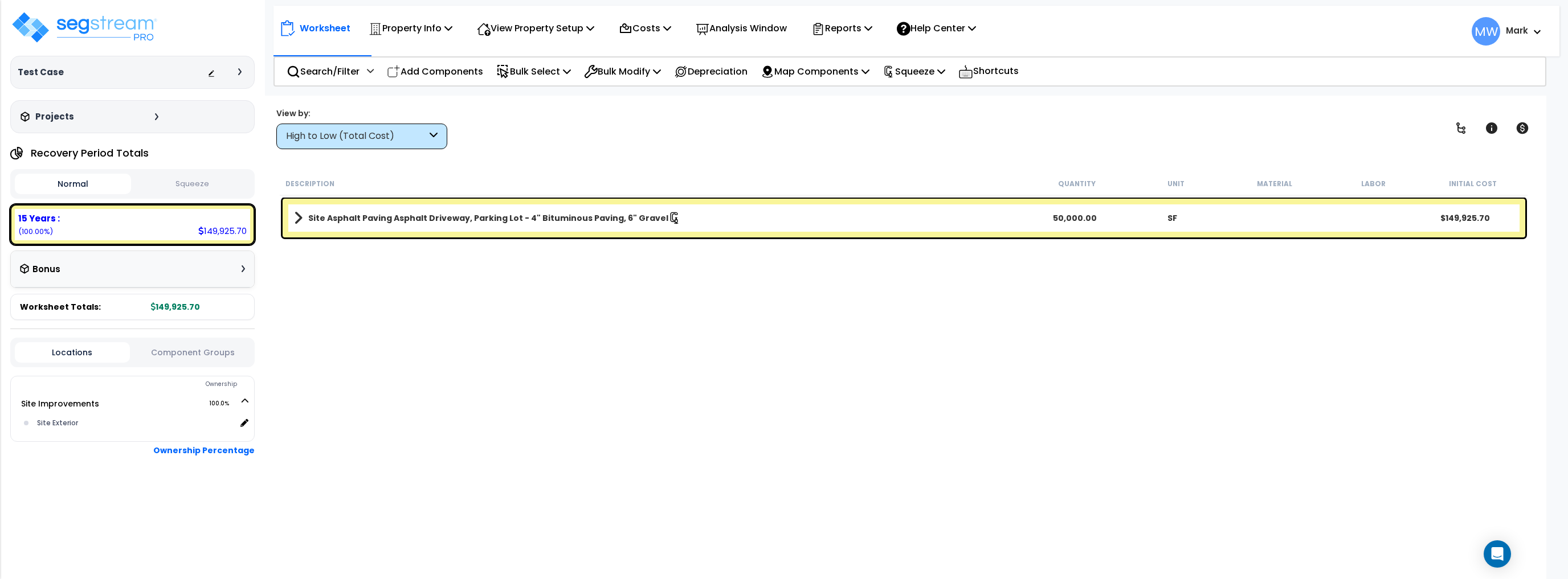
click at [166, 180] on button "Squeeze" at bounding box center [192, 184] width 116 height 20
click at [94, 182] on button "Normal" at bounding box center [72, 184] width 116 height 20
click at [162, 180] on button "Squeeze" at bounding box center [192, 184] width 116 height 20
click at [100, 182] on button "Normal" at bounding box center [72, 184] width 116 height 20
click at [192, 176] on button "Squeeze" at bounding box center [192, 184] width 116 height 20
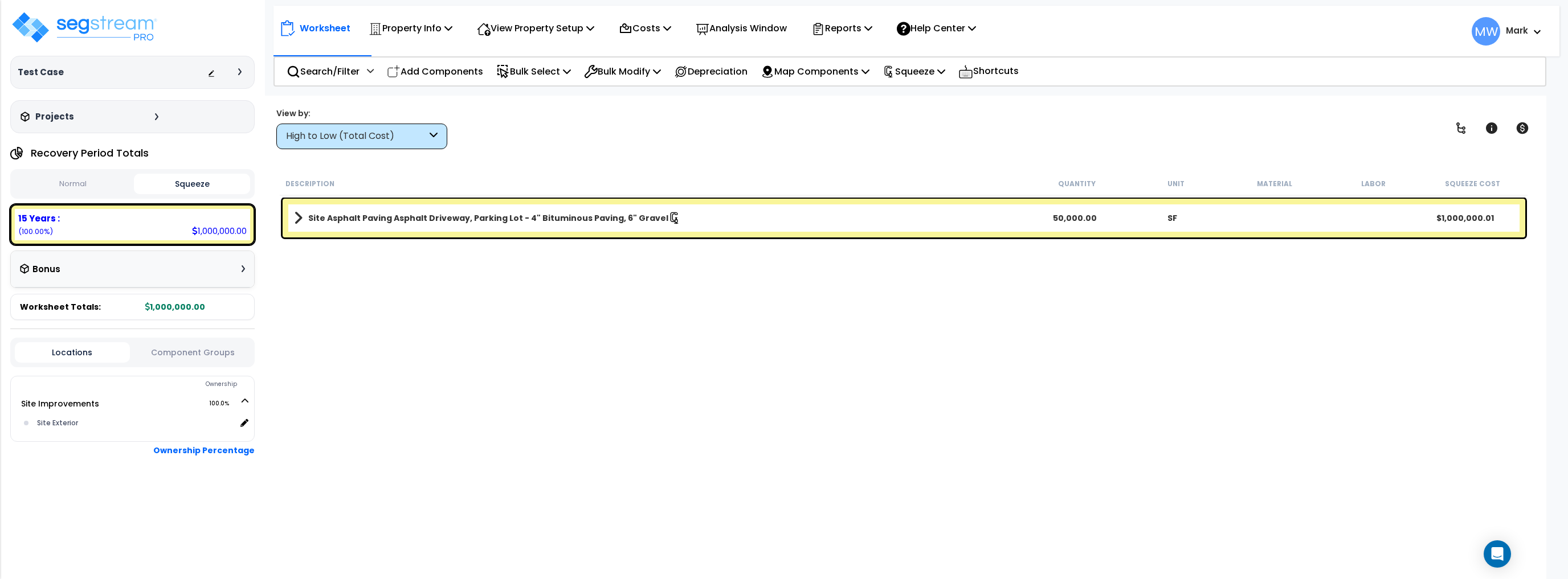
click at [115, 181] on button "Normal" at bounding box center [72, 184] width 116 height 20
click at [205, 185] on button "Squeeze" at bounding box center [192, 184] width 116 height 20
click at [121, 185] on button "Normal" at bounding box center [72, 184] width 116 height 20
click at [668, 223] on icon at bounding box center [674, 218] width 13 height 13
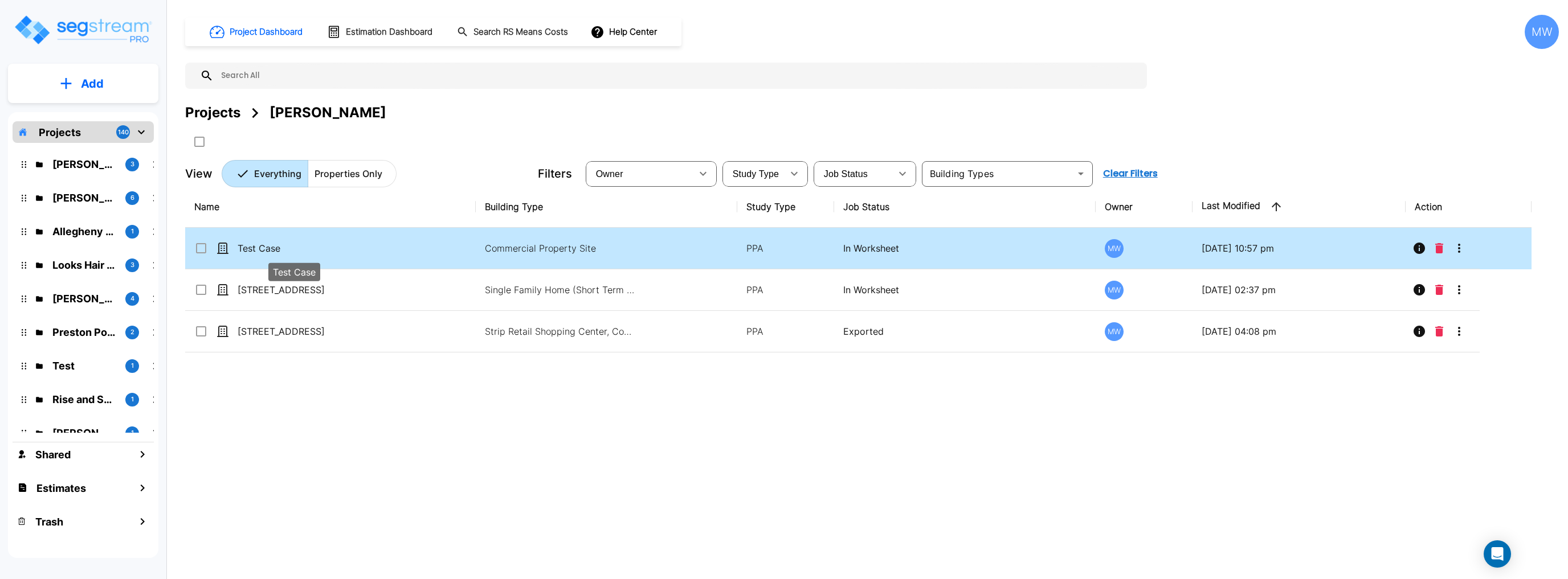
click at [341, 252] on p "Test Case" at bounding box center [294, 248] width 114 height 13
checkbox input "true"
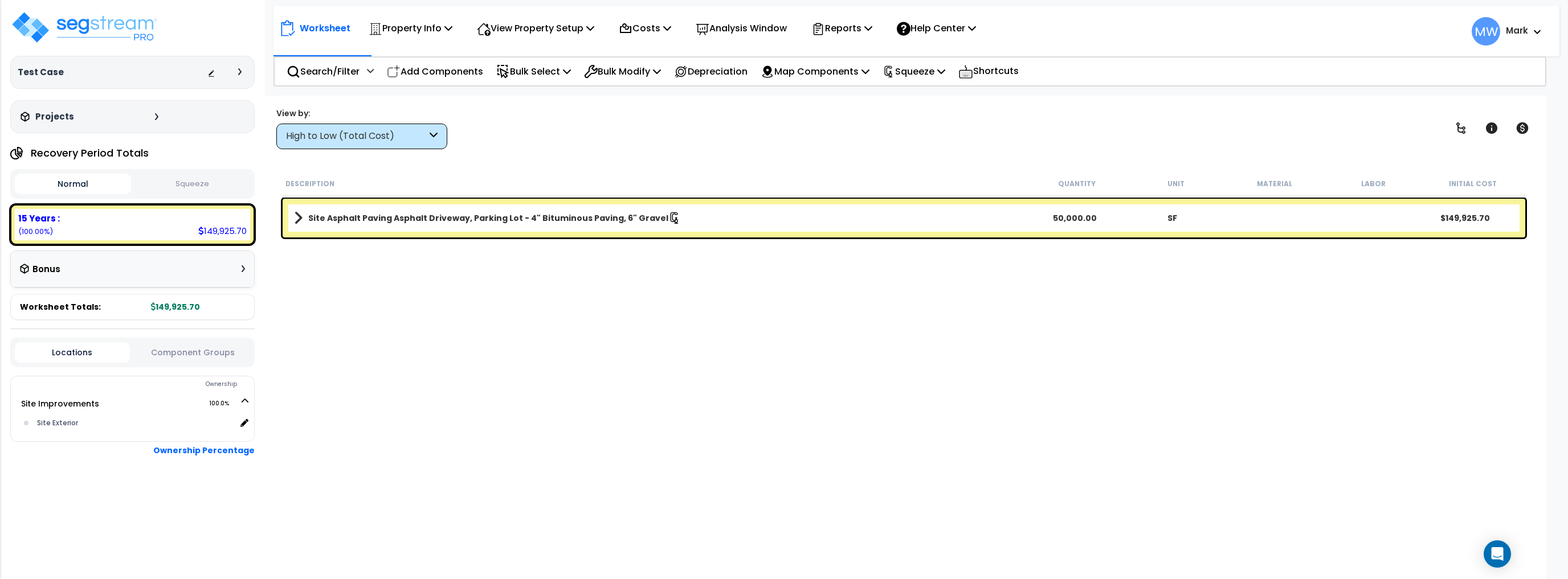
click at [415, 226] on div "Site Asphalt Paving Asphalt Driveway, Parking Lot - 4" Bituminous Paving, 6" Gr…" at bounding box center [904, 218] width 1243 height 39
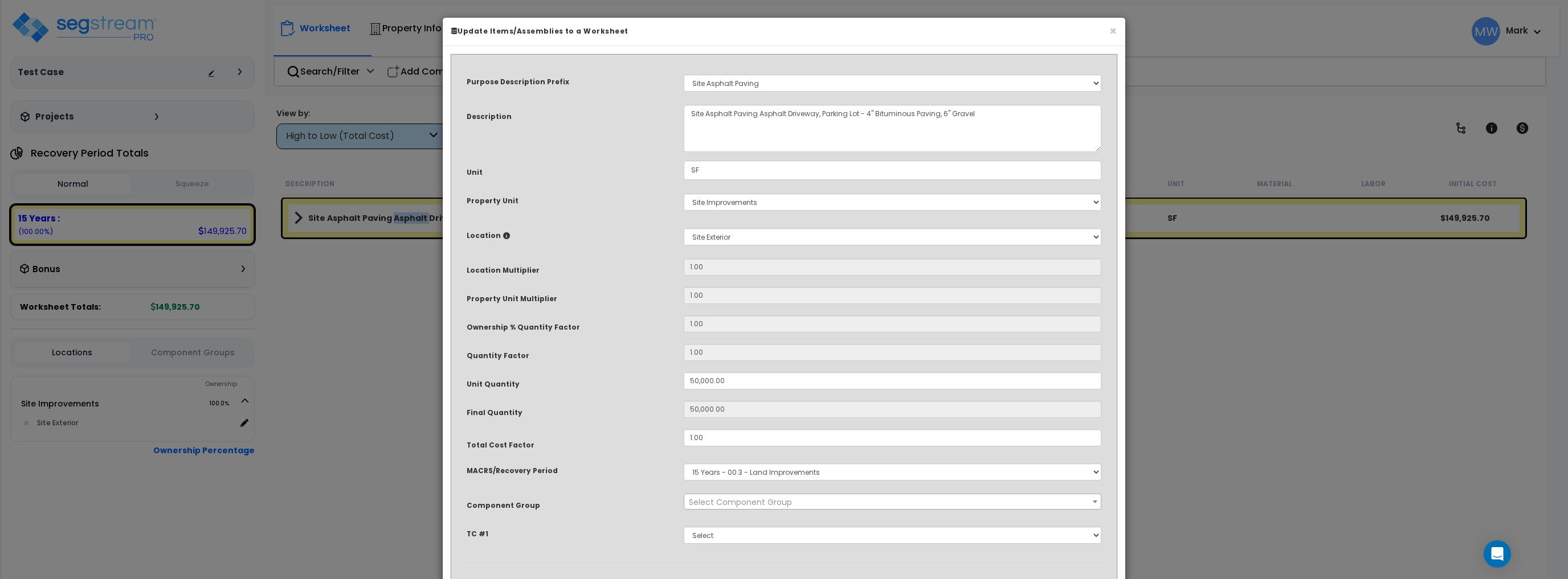
select select "26063"
drag, startPoint x: 788, startPoint y: 376, endPoint x: 570, endPoint y: 379, distance: 218.0
click at [570, 379] on div "Unit Quantity 50,000.00" at bounding box center [784, 382] width 652 height 20
type input "1"
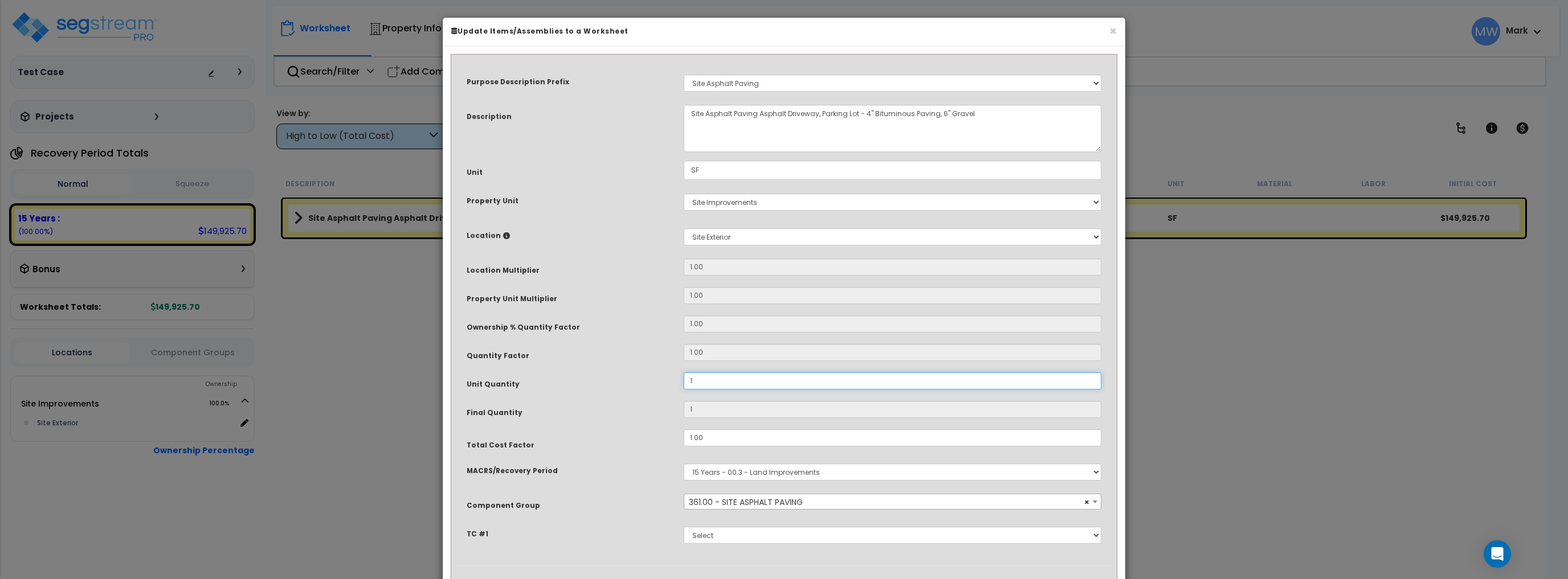
type input "16"
type input "161"
type input "1,610"
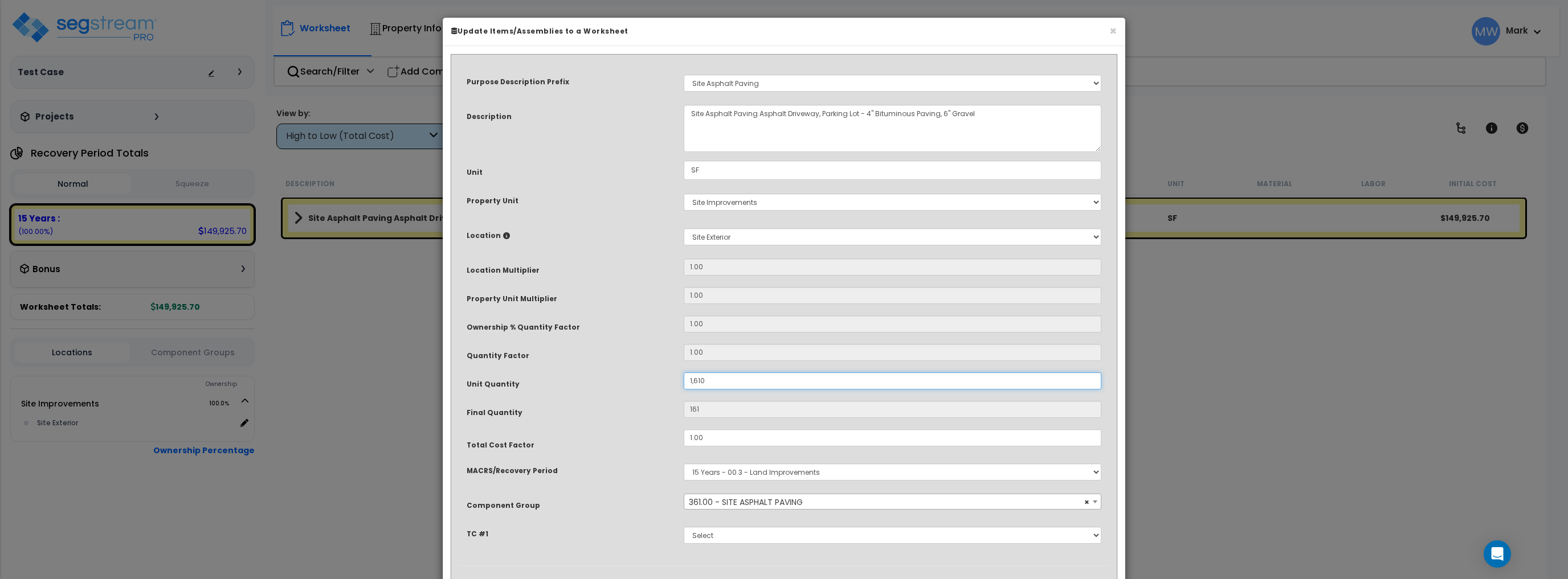
type input "1,610"
type input "16,100"
type input "161,000"
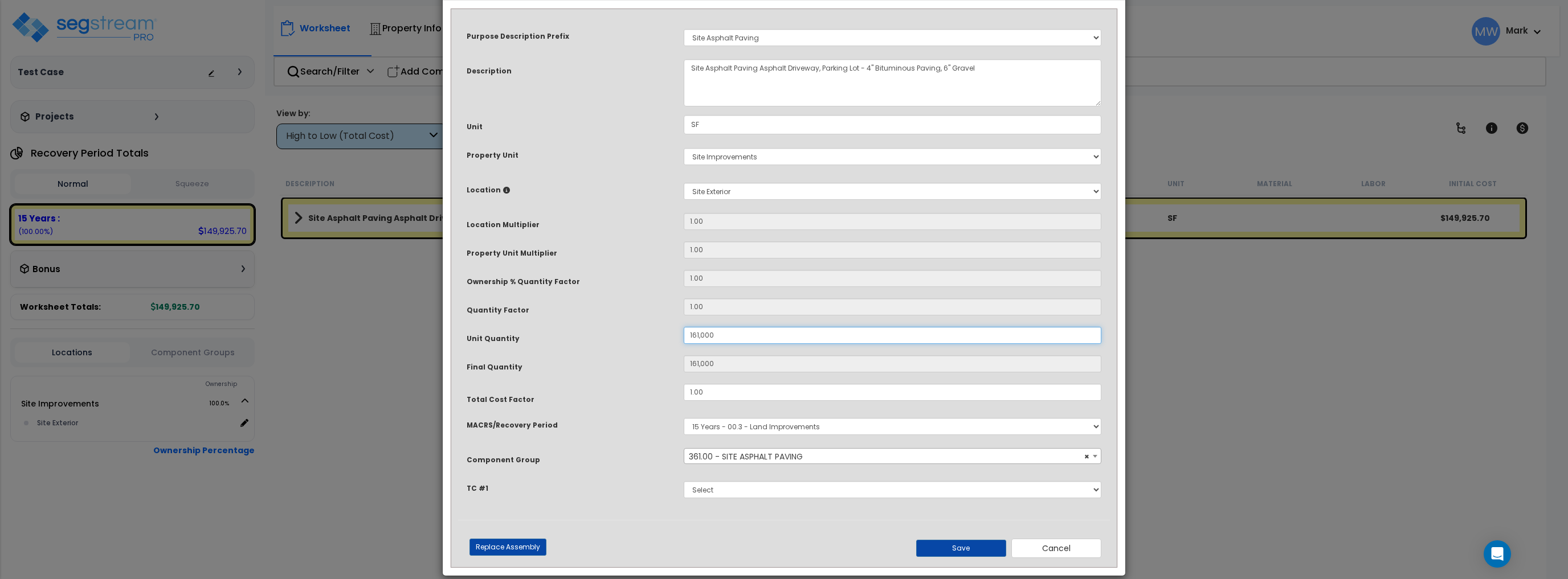
scroll to position [58, 0]
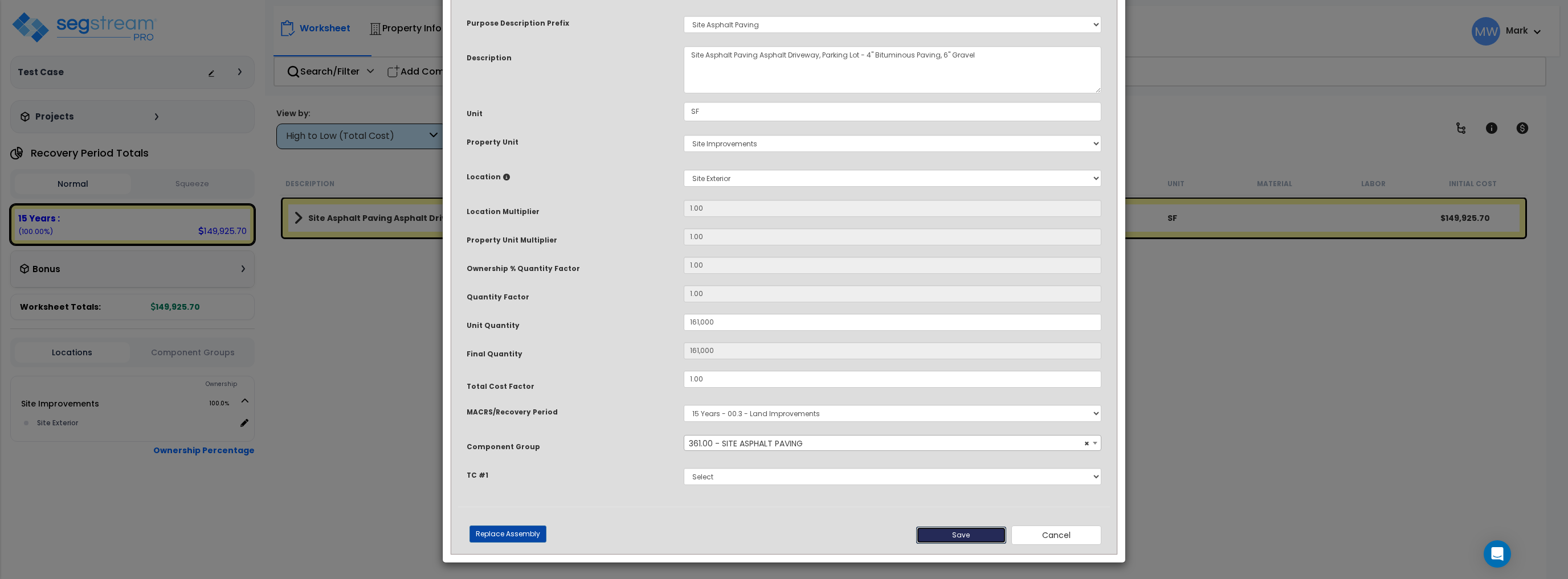
click at [984, 539] on button "Save" at bounding box center [961, 535] width 90 height 17
type input "161000.00"
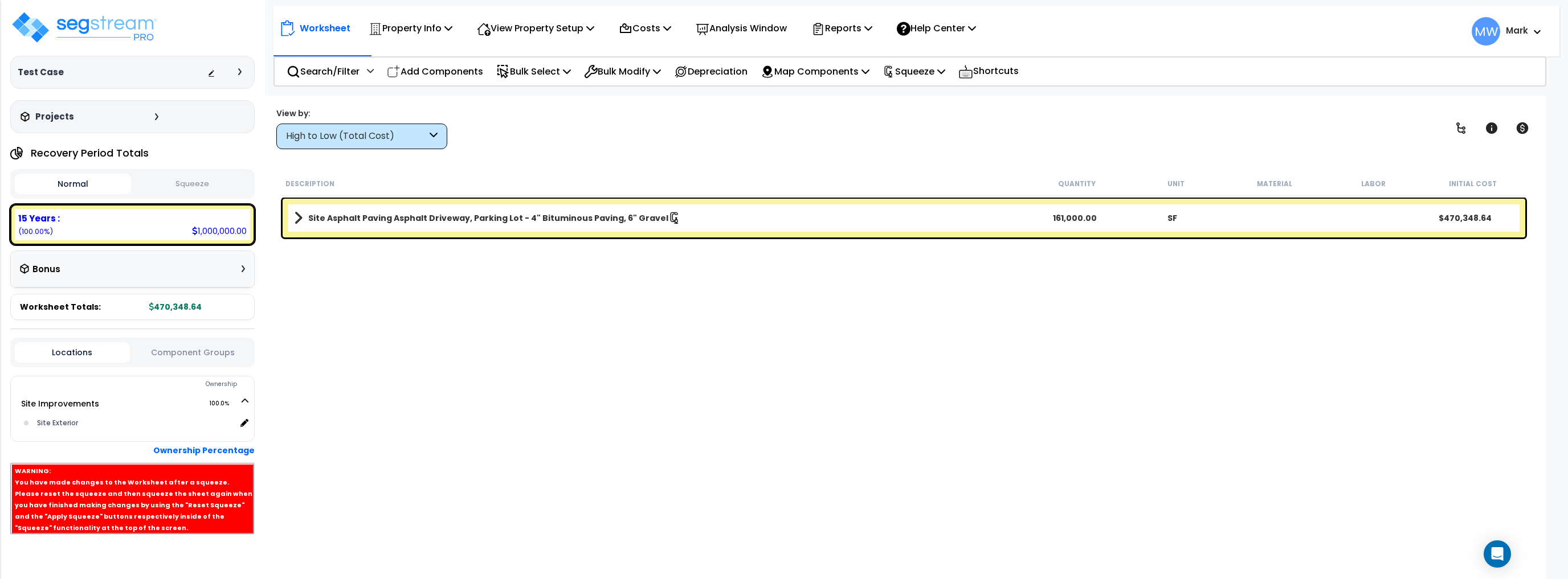
click at [205, 192] on button "Squeeze" at bounding box center [192, 184] width 116 height 20
click at [100, 189] on button "Normal" at bounding box center [72, 184] width 116 height 20
click at [943, 72] on p "Squeeze" at bounding box center [914, 71] width 63 height 15
click at [925, 97] on link "Re-squeeze" at bounding box center [933, 98] width 113 height 26
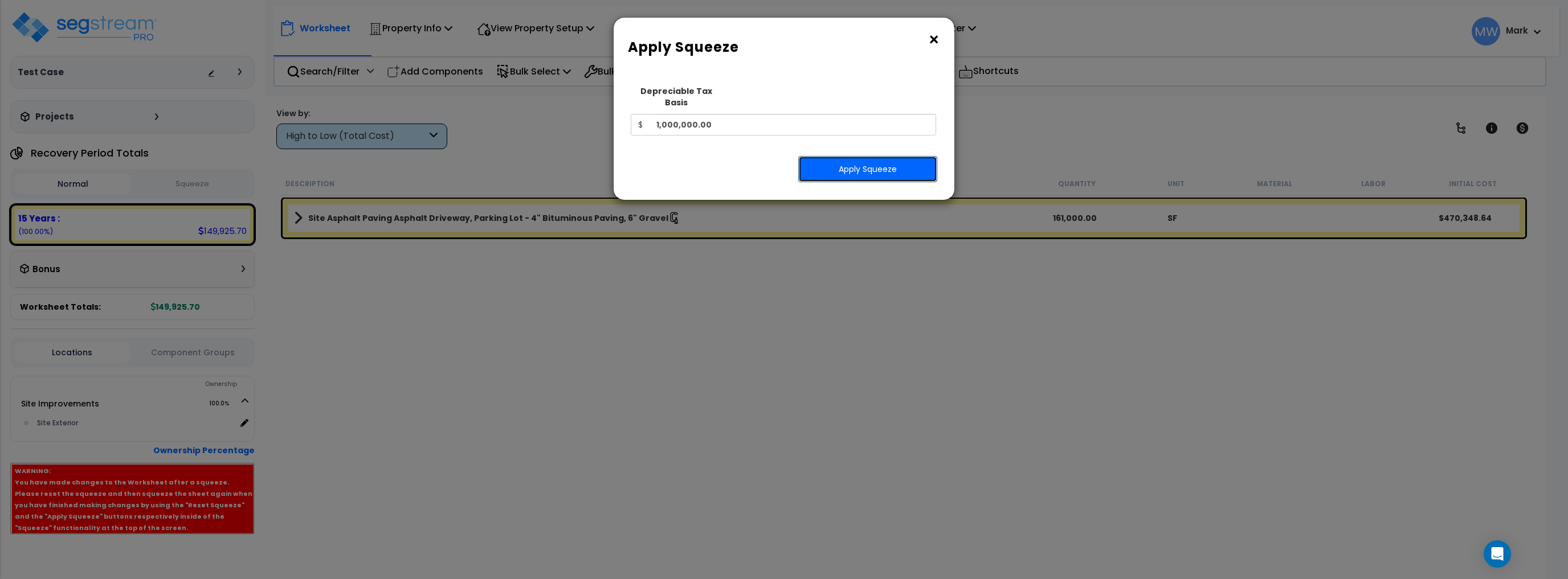
click at [894, 157] on button "Apply Squeeze" at bounding box center [867, 168] width 139 height 26
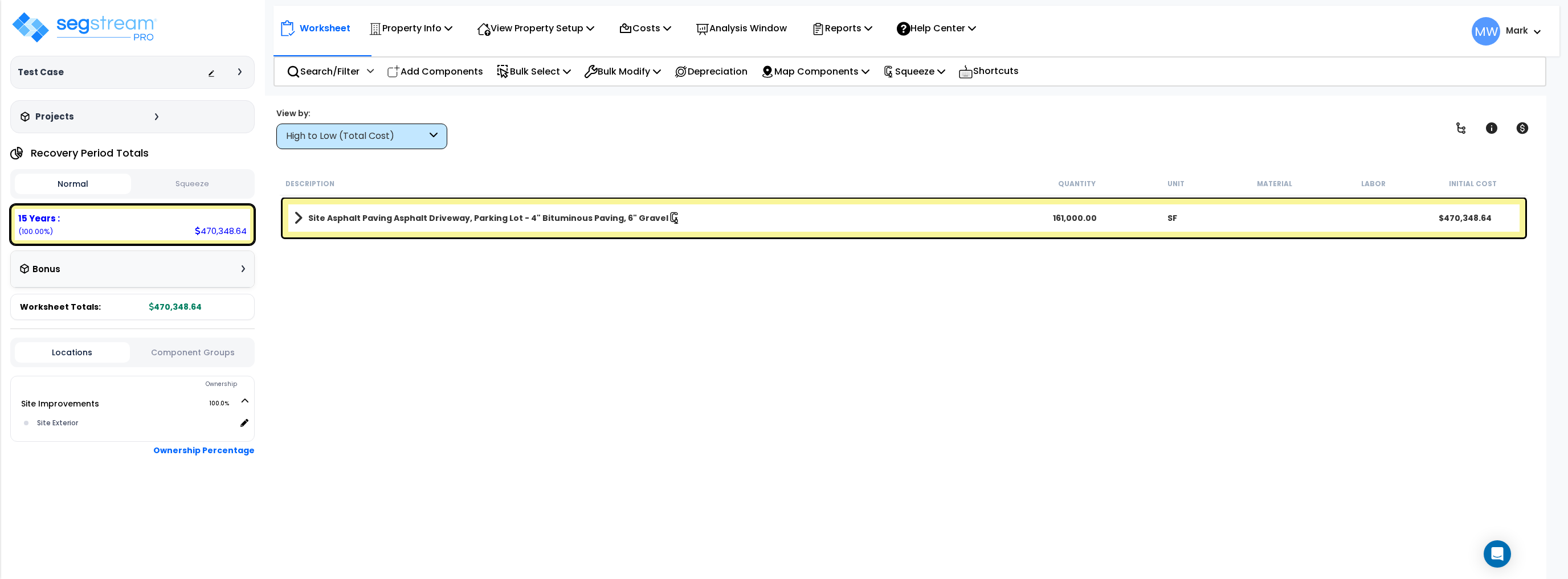
click at [217, 193] on div "Normal Squeeze" at bounding box center [133, 184] width 245 height 30
drag, startPoint x: 183, startPoint y: 179, endPoint x: 200, endPoint y: 196, distance: 24.0
click at [184, 179] on button "Squeeze" at bounding box center [192, 184] width 116 height 20
click at [74, 185] on button "Normal" at bounding box center [72, 184] width 116 height 20
